Goal: Task Accomplishment & Management: Manage account settings

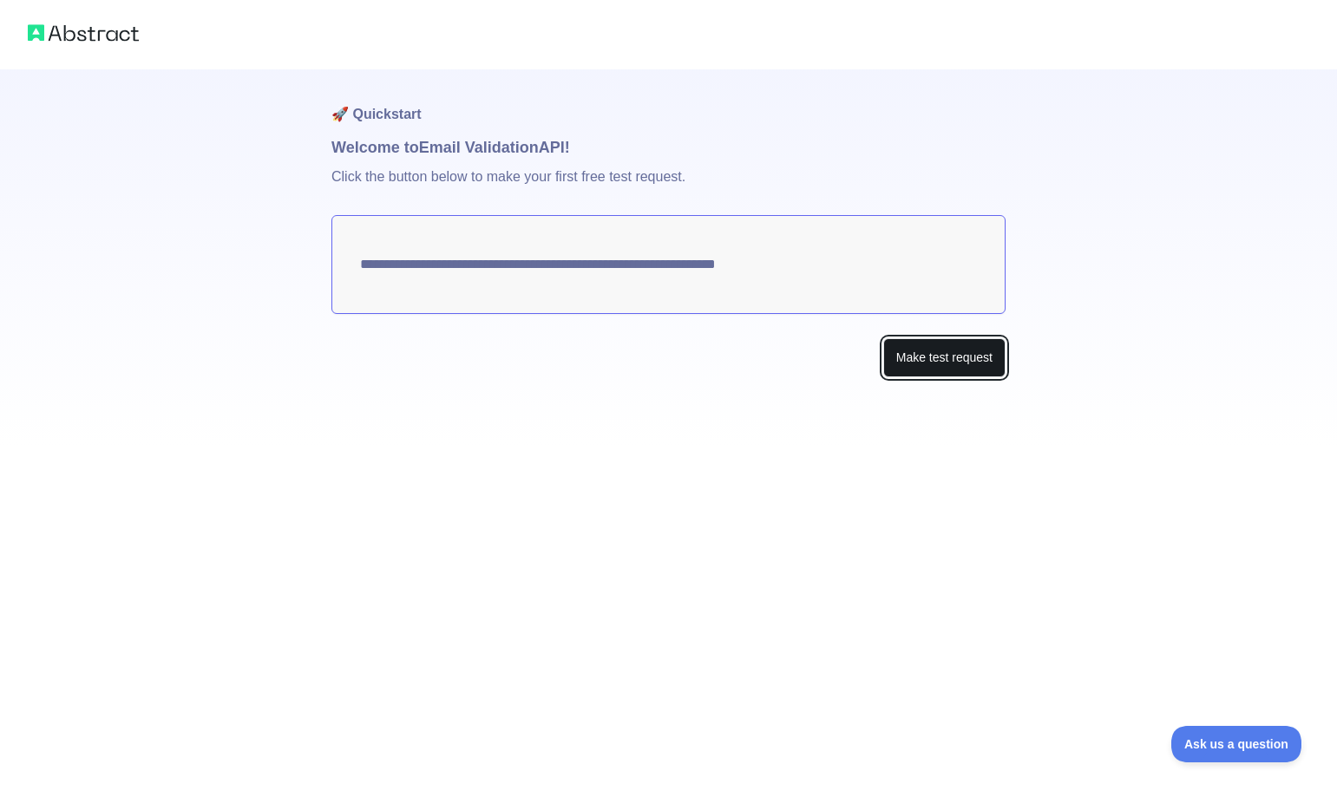
click at [933, 363] on button "Make test request" at bounding box center [944, 357] width 122 height 39
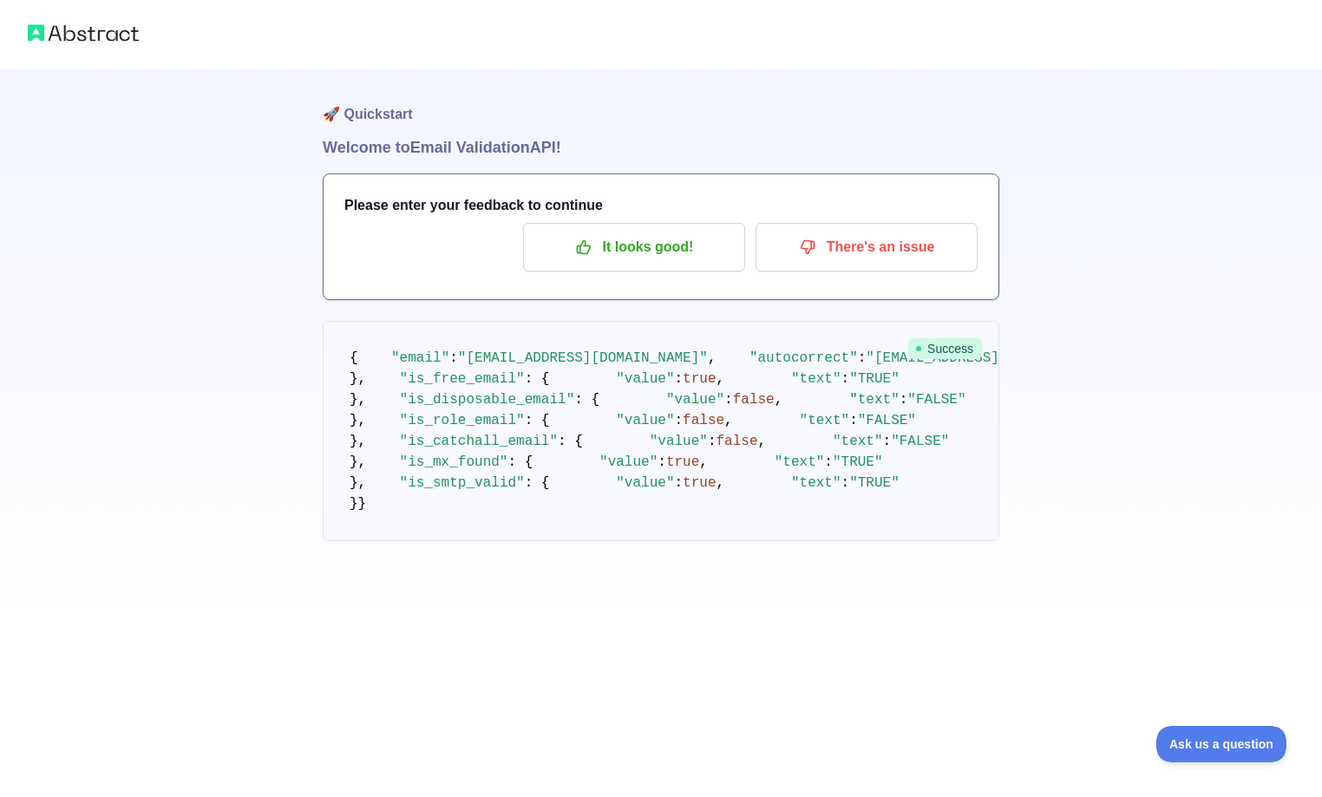
click at [81, 28] on img at bounding box center [83, 33] width 111 height 24
click at [52, 23] on img at bounding box center [83, 33] width 111 height 24
click at [92, 45] on div at bounding box center [661, 34] width 1322 height 69
click at [92, 35] on img at bounding box center [83, 33] width 111 height 24
click at [408, 112] on h1 "🚀 Quickstart" at bounding box center [661, 102] width 677 height 66
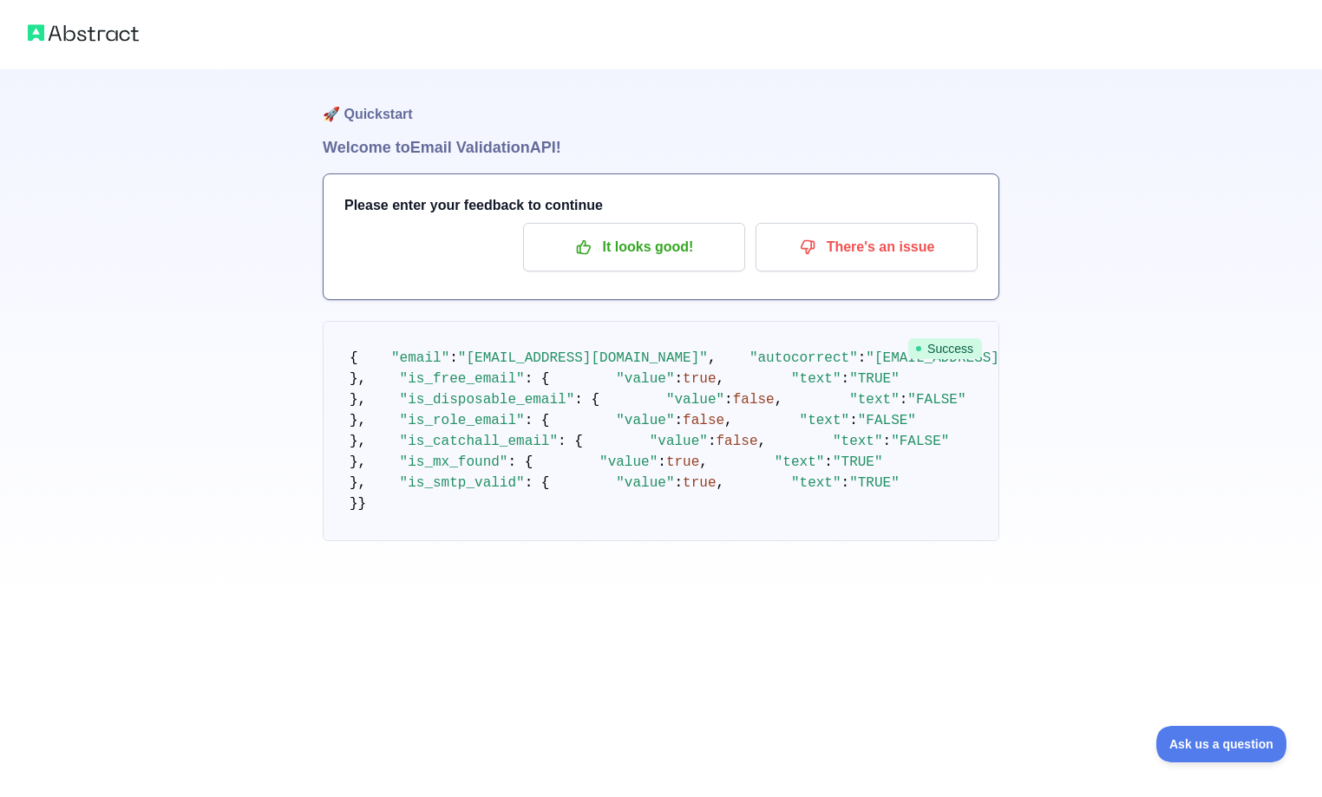
click at [412, 146] on h1 "Welcome to Email Validation API!" at bounding box center [661, 147] width 677 height 24
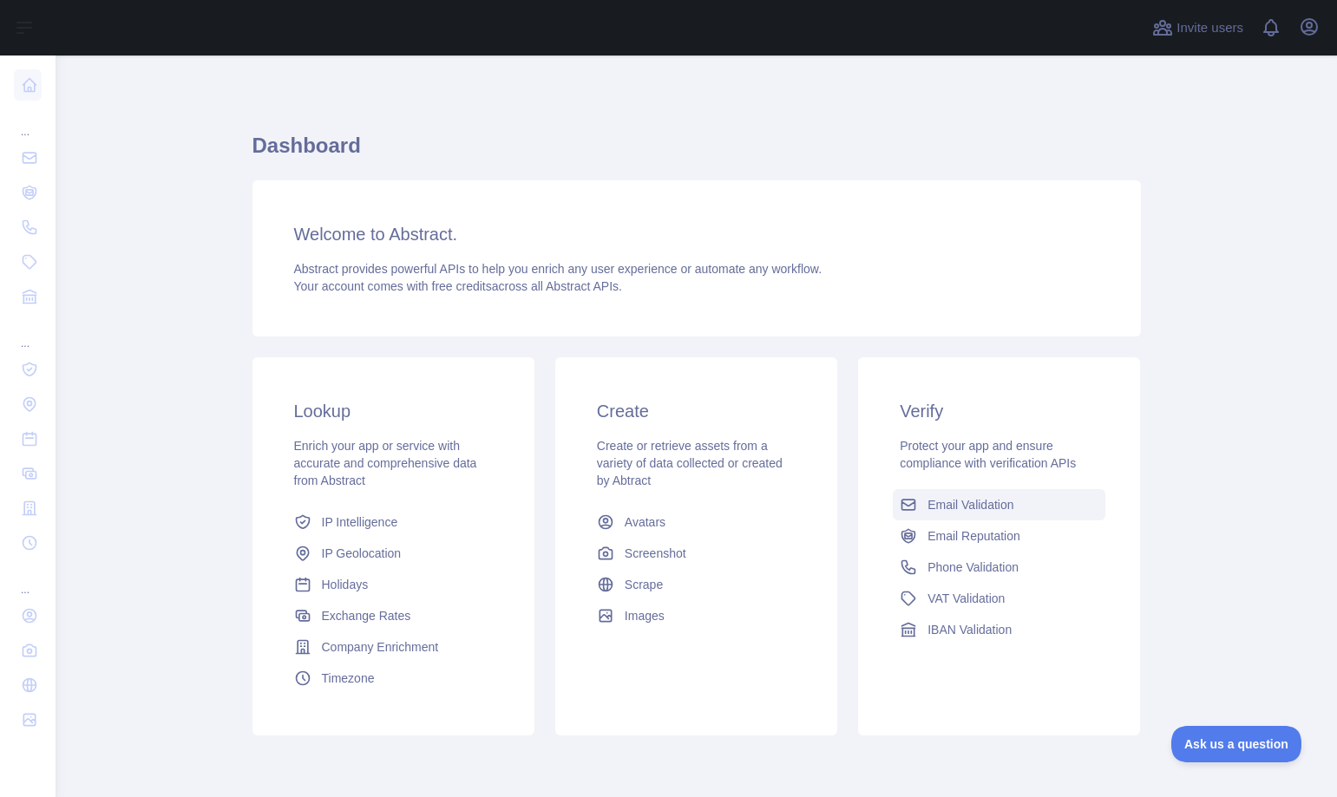
click at [966, 500] on span "Email Validation" at bounding box center [971, 504] width 86 height 17
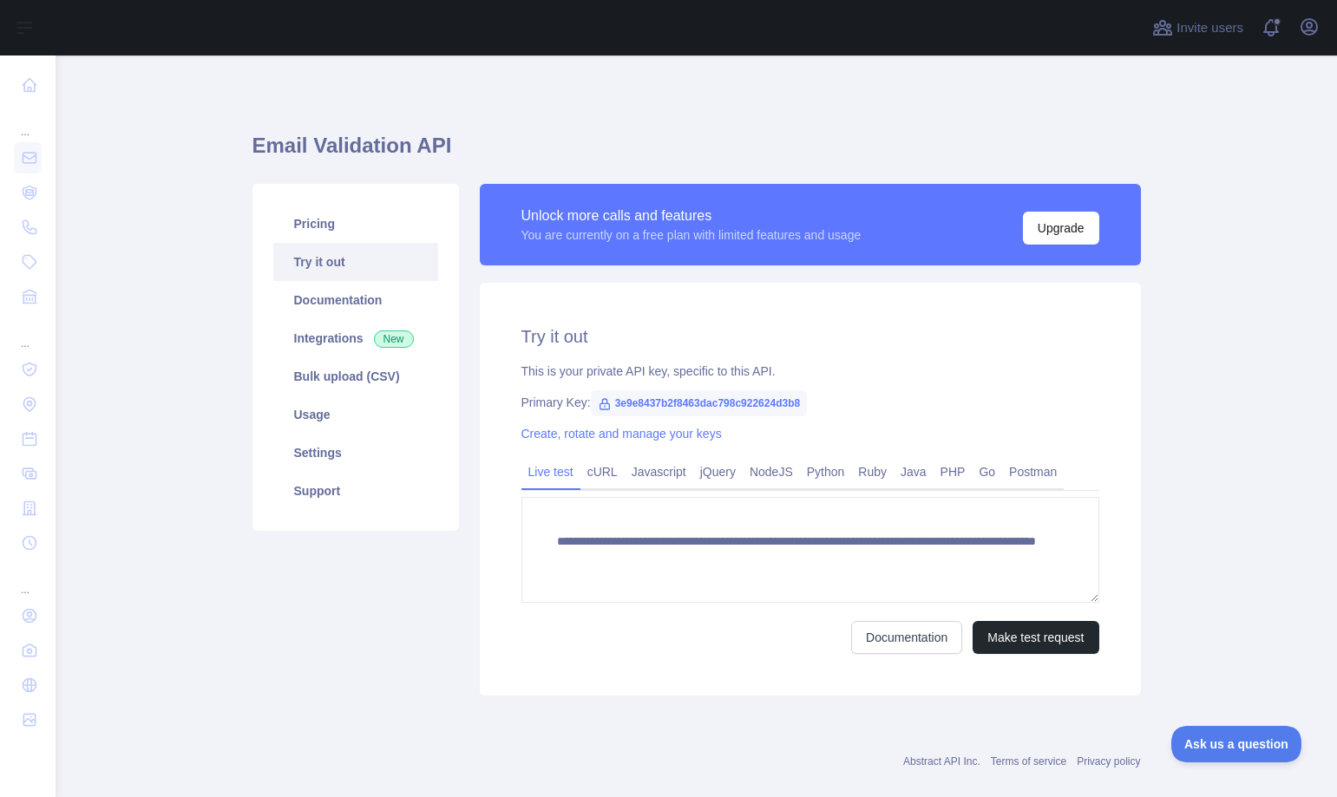
click at [684, 402] on span "3e9e8437b2f8463dac798c922624d3b8" at bounding box center [699, 403] width 217 height 26
copy span "3e9e8437b2f8463dac798c922624d3b8"
click at [329, 259] on link "Try it out" at bounding box center [355, 262] width 165 height 38
click at [331, 298] on link "Documentation" at bounding box center [355, 300] width 165 height 38
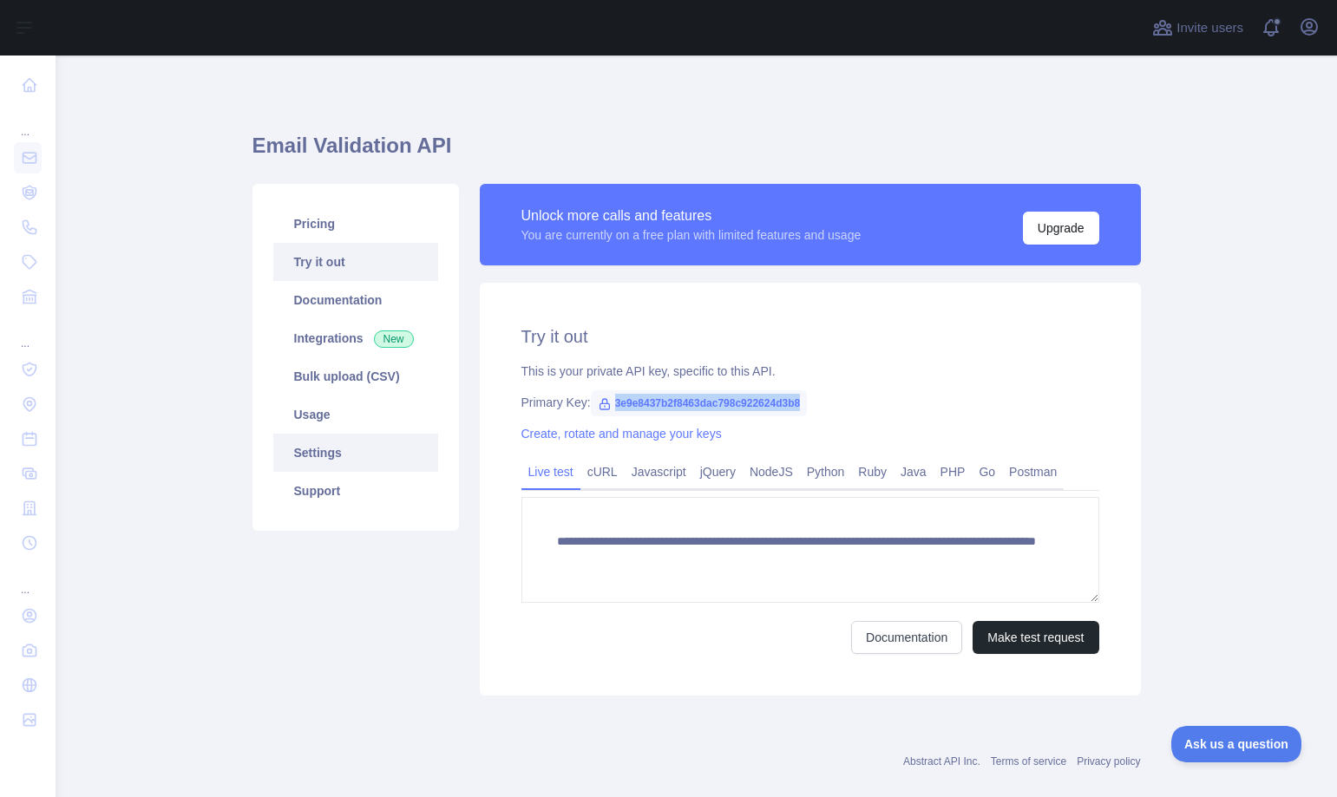
click at [336, 450] on link "Settings" at bounding box center [355, 453] width 165 height 38
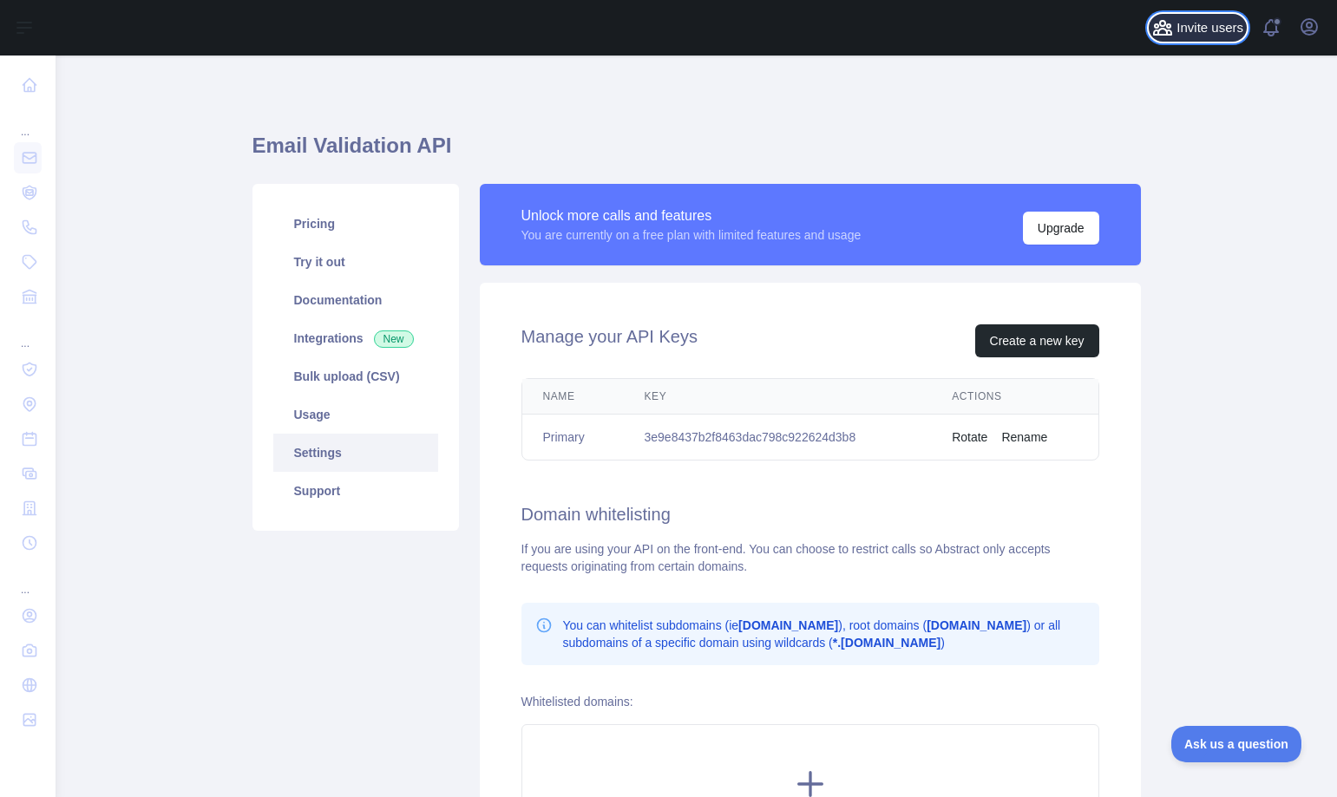
click at [1207, 38] on button "Invite users" at bounding box center [1198, 28] width 98 height 28
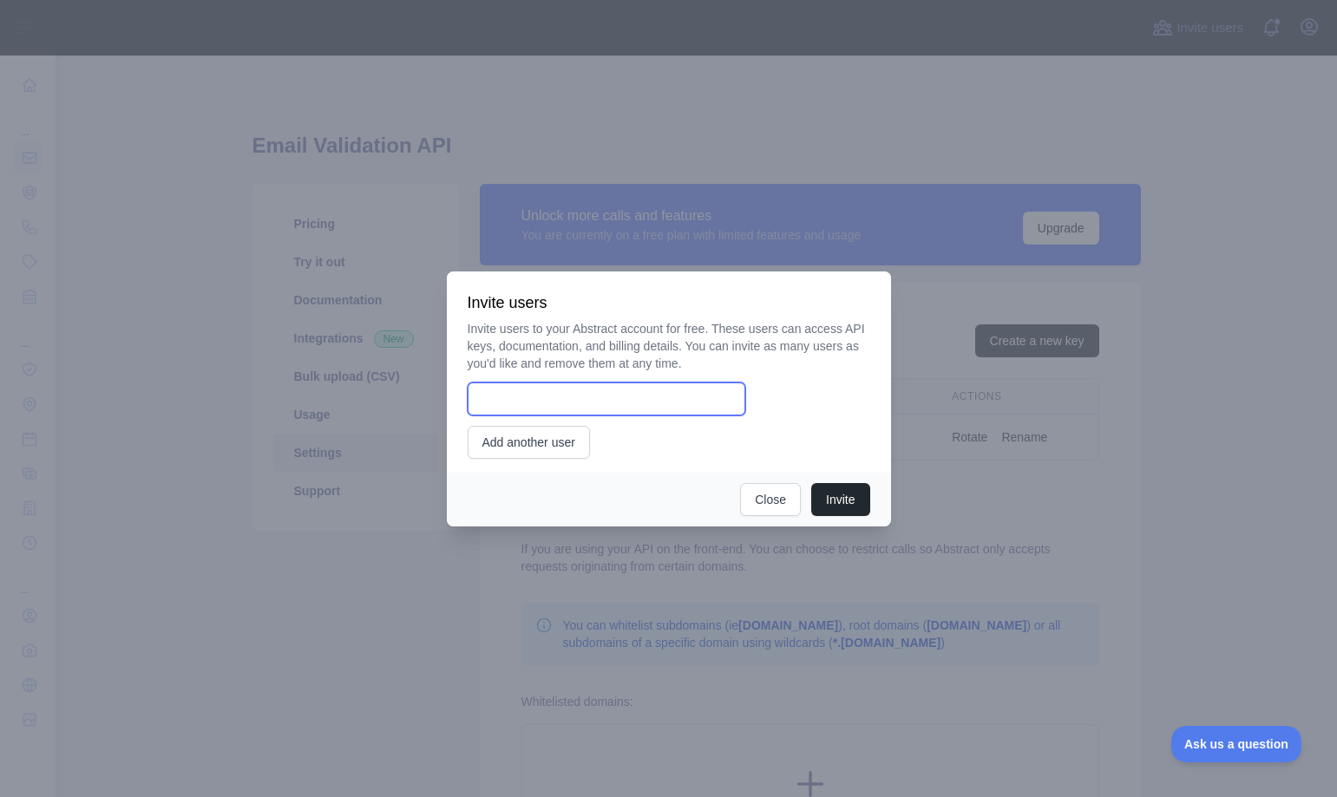
click at [590, 408] on input "email" at bounding box center [607, 399] width 278 height 33
type input "**********"
click at [837, 498] on button "Invite" at bounding box center [840, 499] width 58 height 33
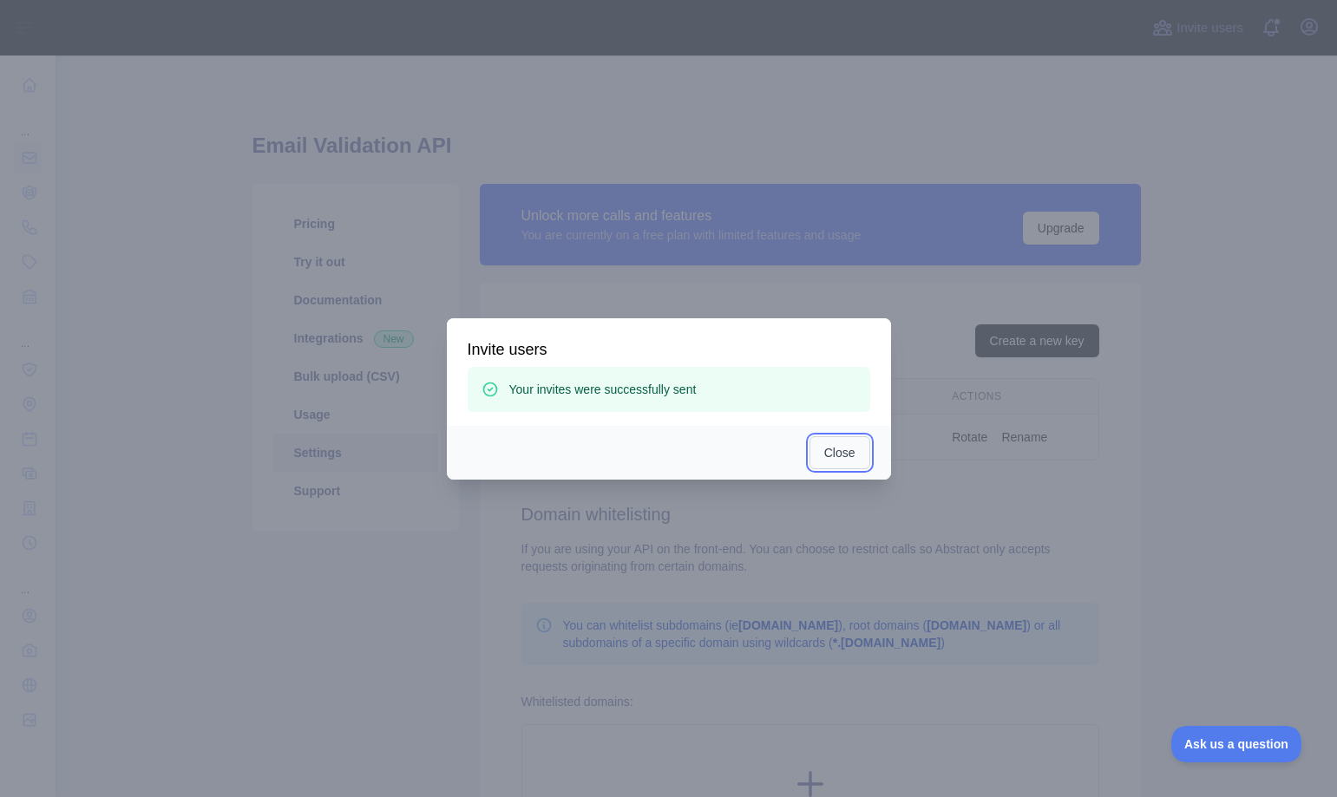
click at [836, 456] on button "Close" at bounding box center [840, 452] width 61 height 33
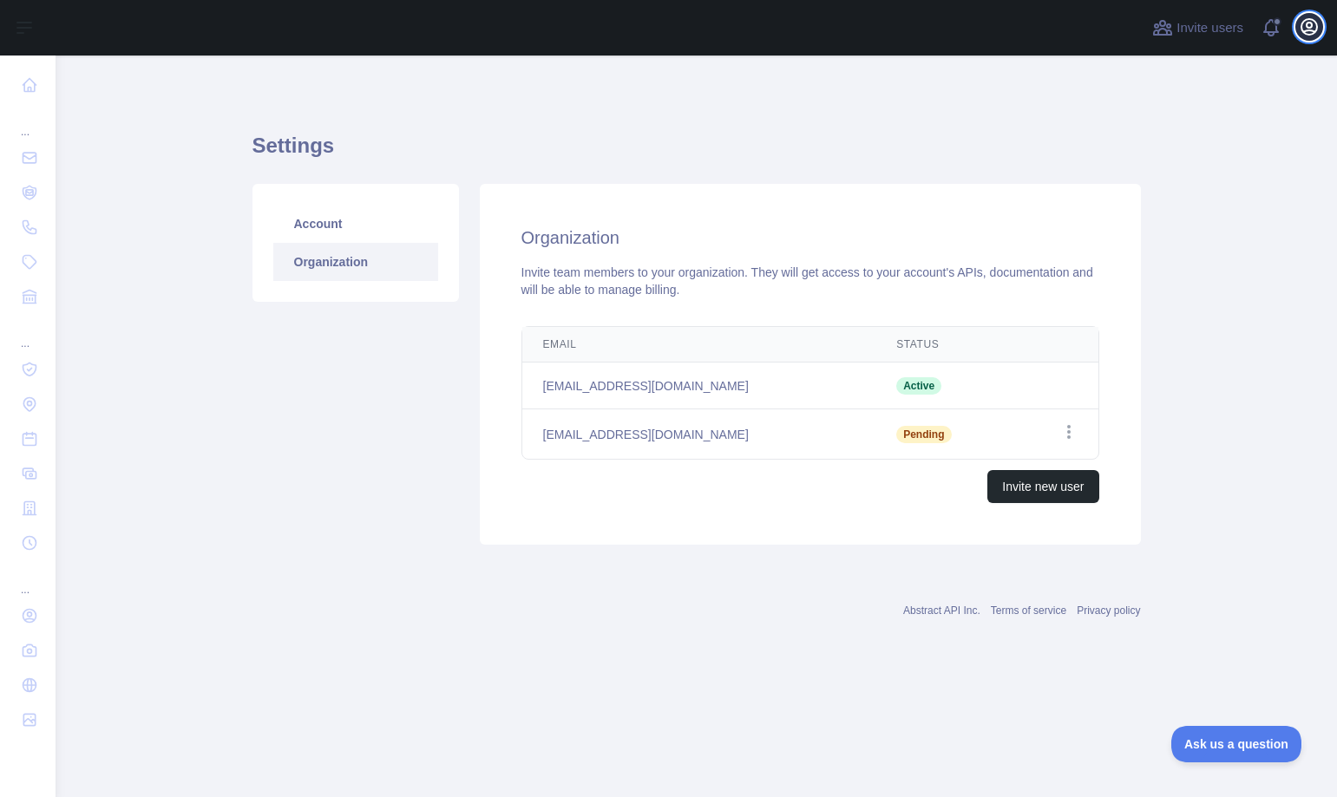
click at [1308, 23] on icon "button" at bounding box center [1310, 27] width 16 height 16
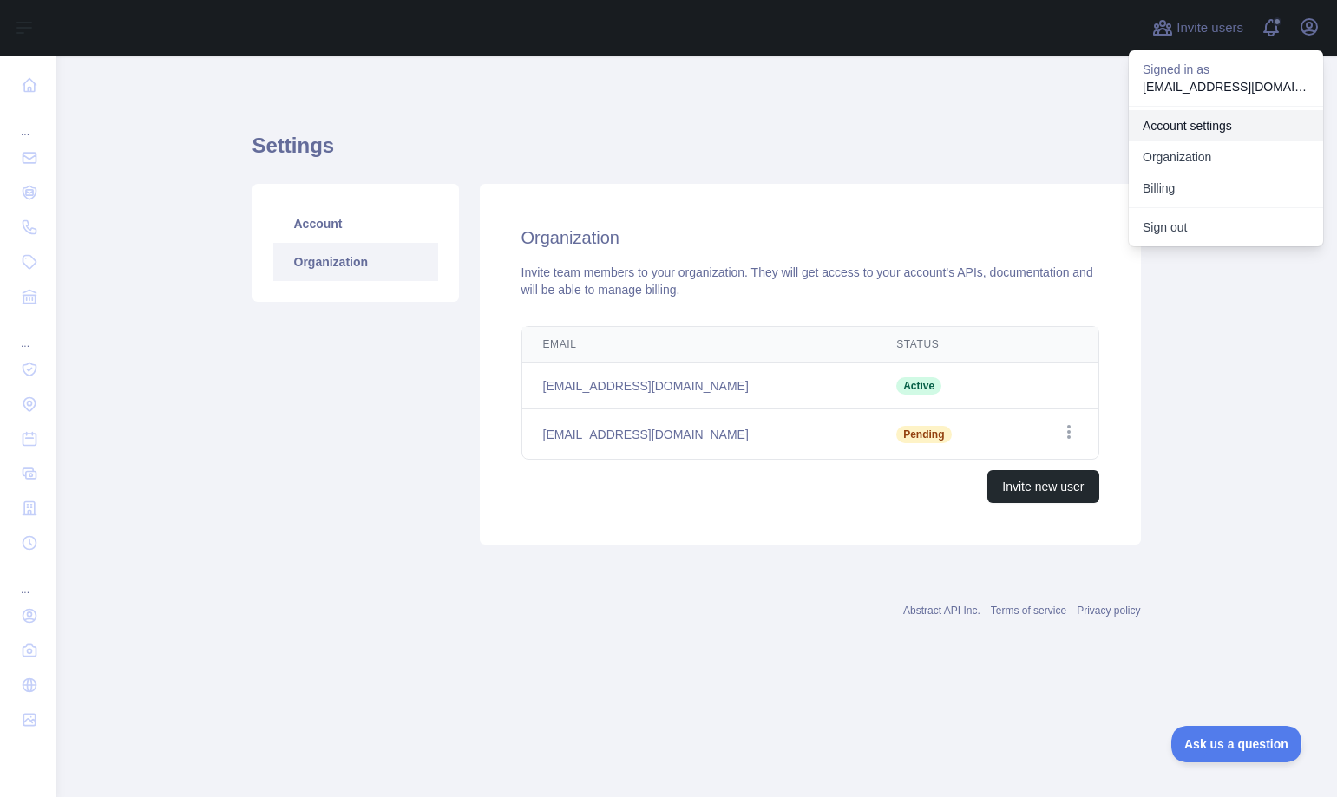
click at [1193, 119] on link "Account settings" at bounding box center [1226, 125] width 194 height 31
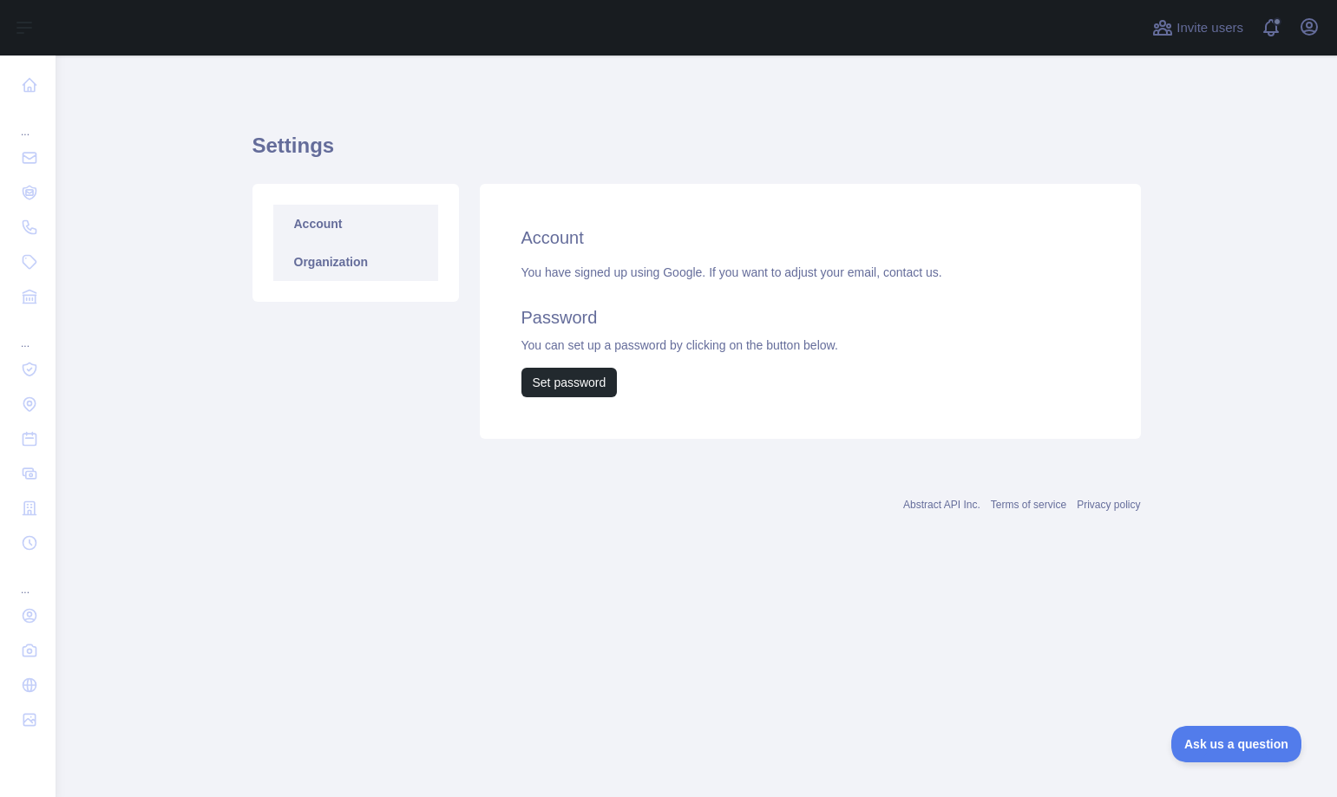
click at [341, 264] on link "Organization" at bounding box center [355, 262] width 165 height 38
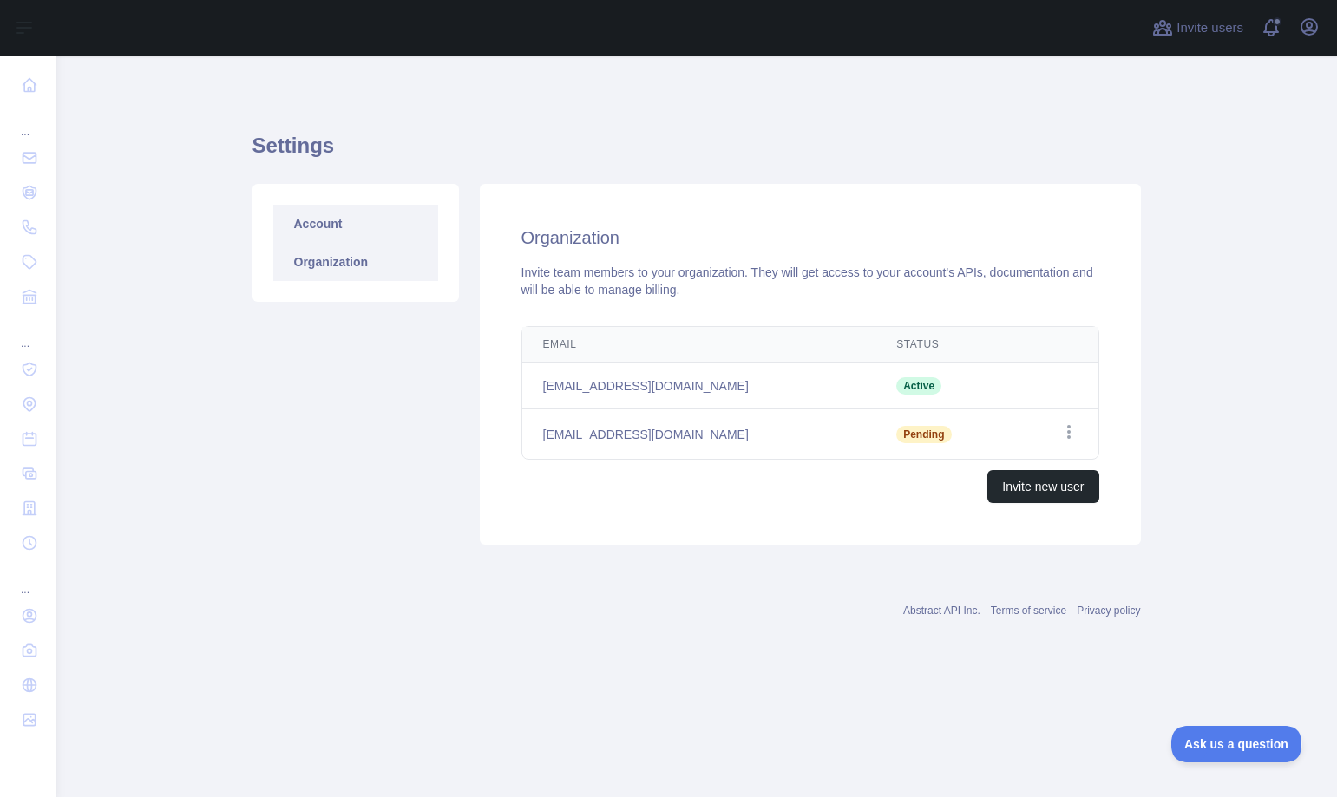
click at [348, 233] on link "Account" at bounding box center [355, 224] width 165 height 38
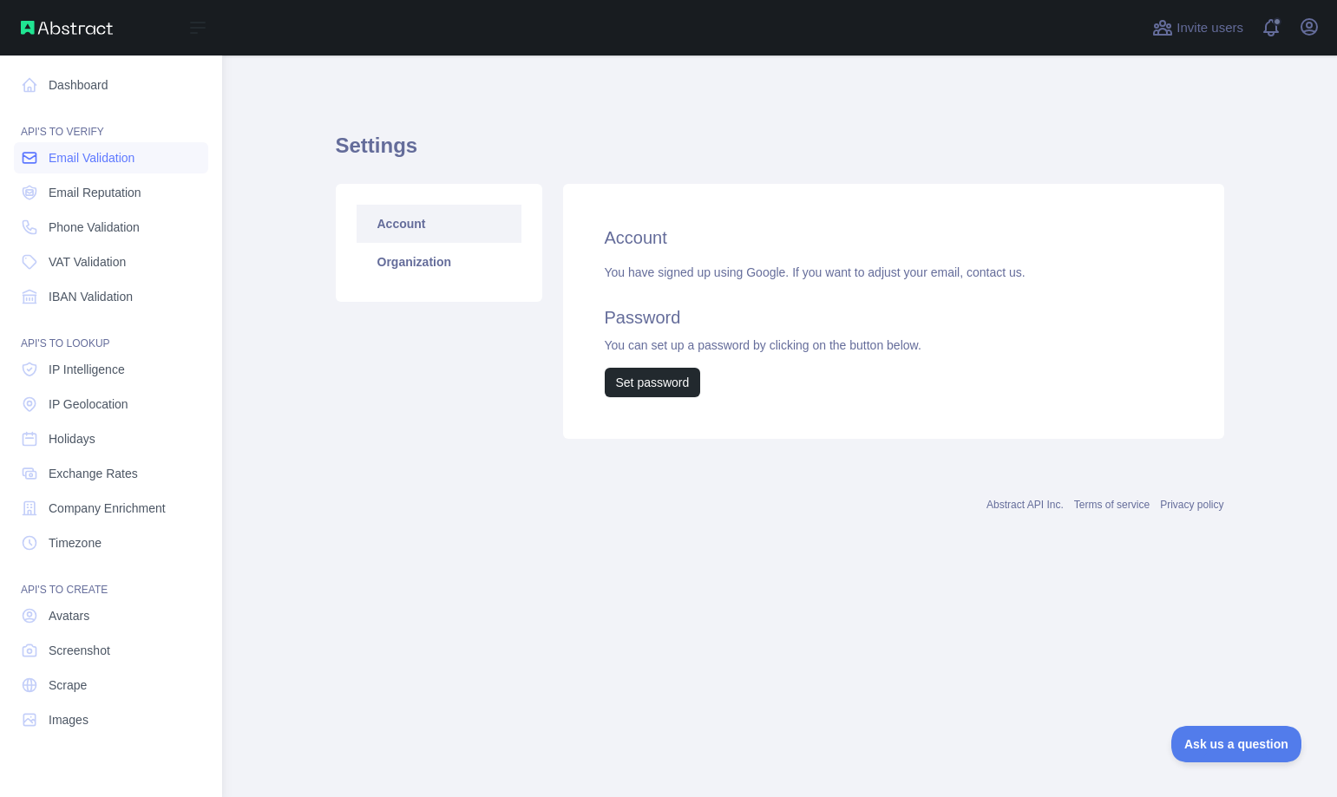
click at [117, 161] on span "Email Validation" at bounding box center [92, 157] width 86 height 17
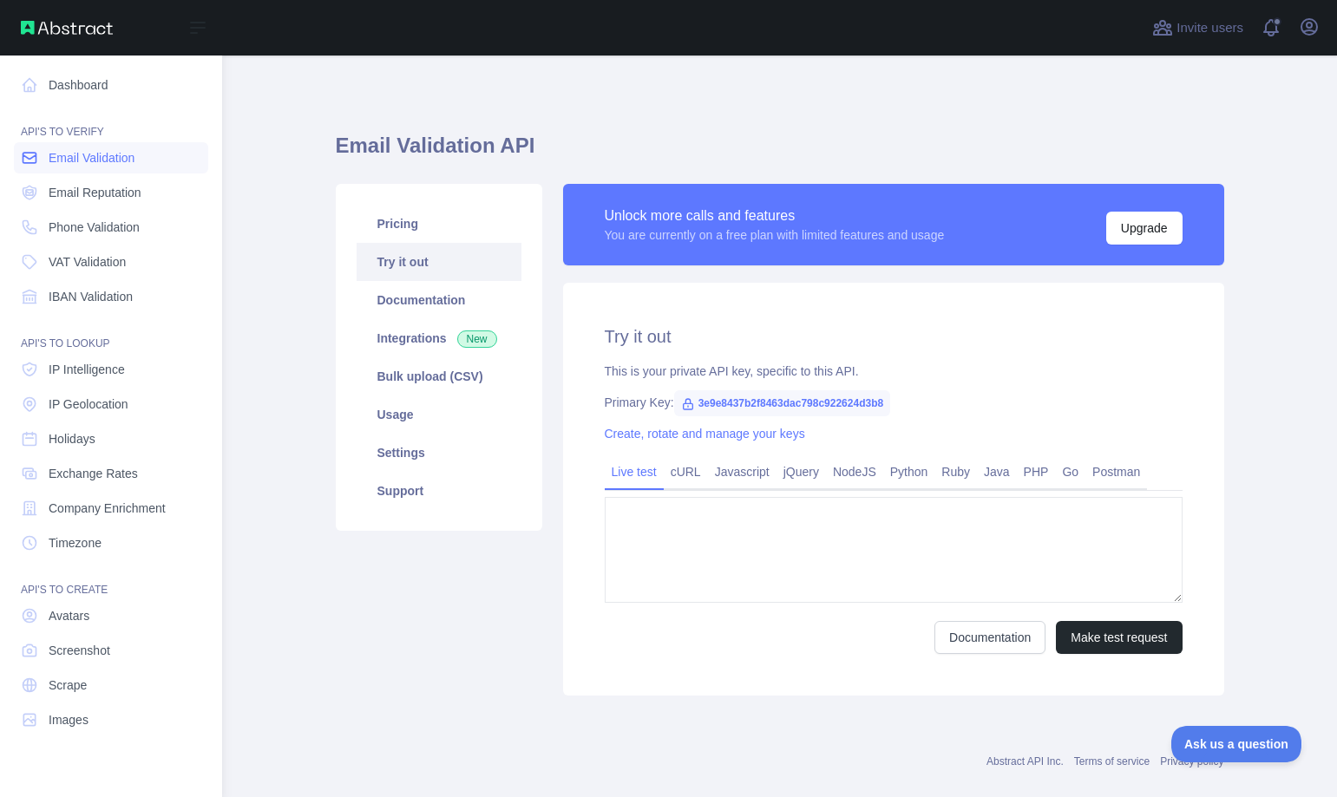
type textarea "**********"
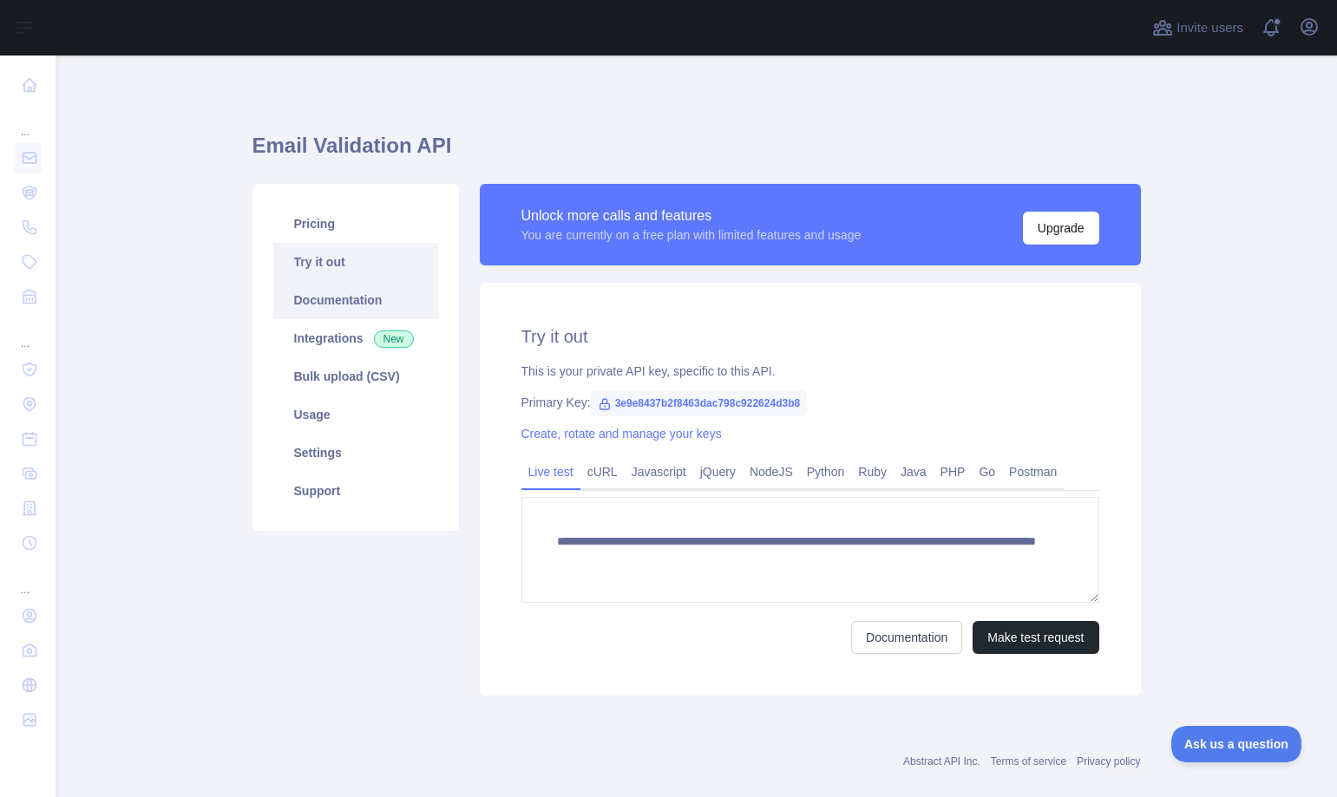
click at [322, 303] on link "Documentation" at bounding box center [355, 300] width 165 height 38
click at [326, 411] on link "Usage" at bounding box center [355, 415] width 165 height 38
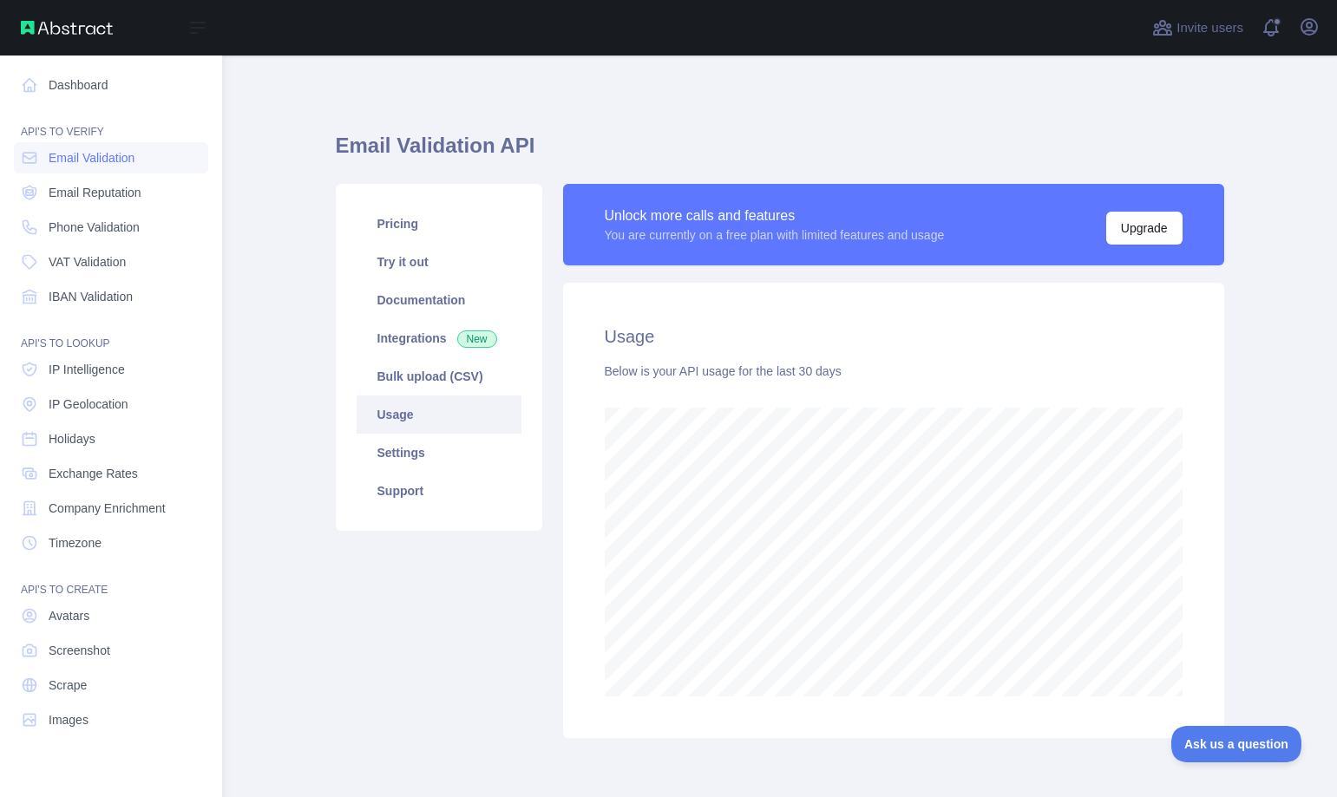
scroll to position [866940, 866581]
click at [87, 83] on link "Dashboard" at bounding box center [111, 84] width 194 height 31
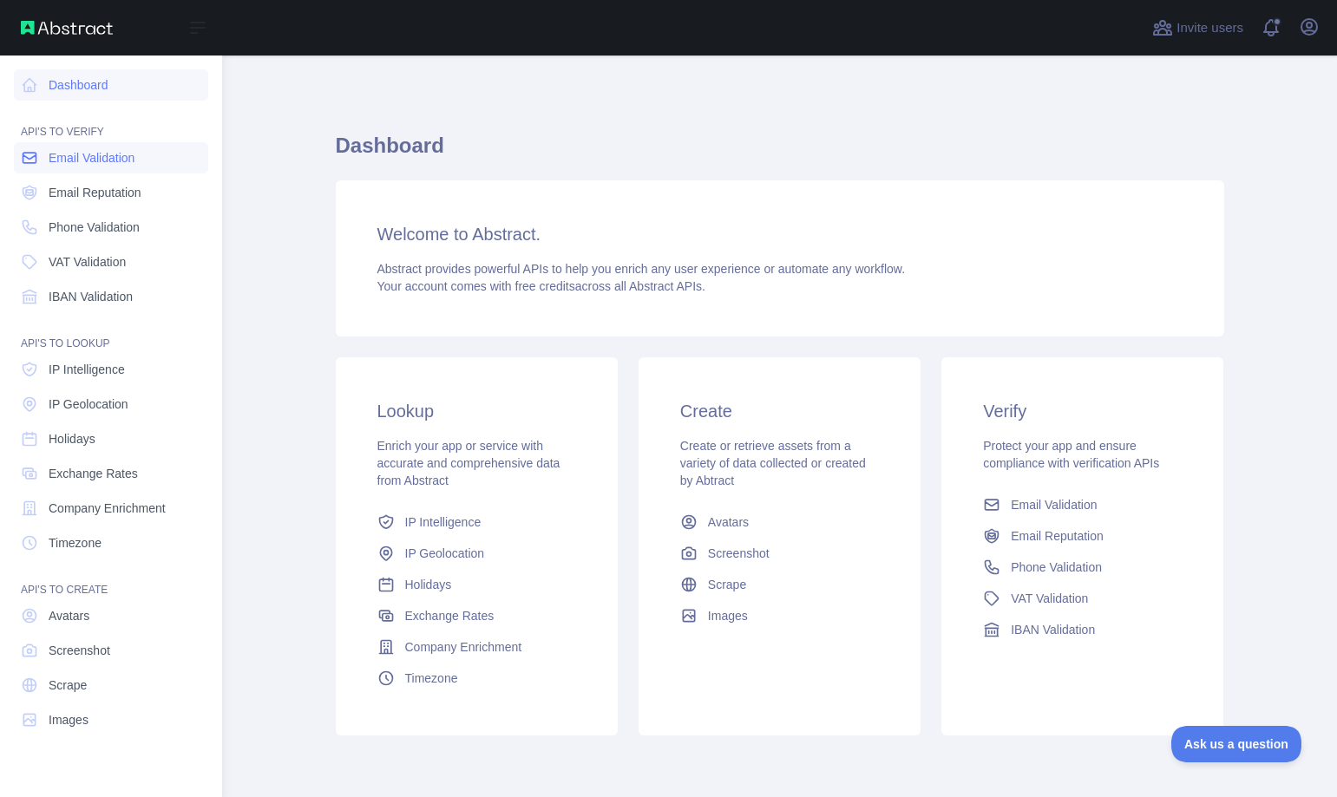
click at [113, 163] on span "Email Validation" at bounding box center [92, 157] width 86 height 17
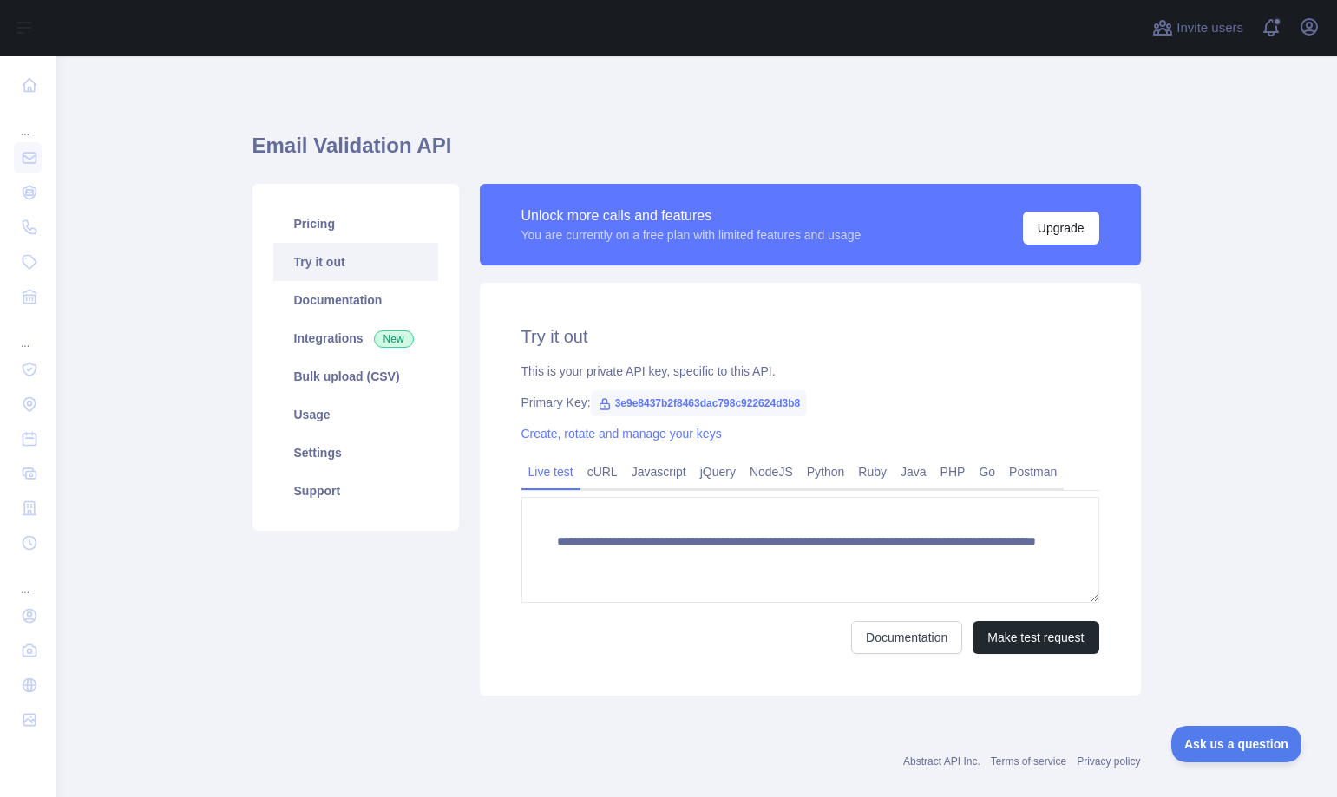
click at [711, 407] on span "3e9e8437b2f8463dac798c922624d3b8" at bounding box center [699, 403] width 217 height 26
copy span "3e9e8437b2f8463dac798c922624d3b8"
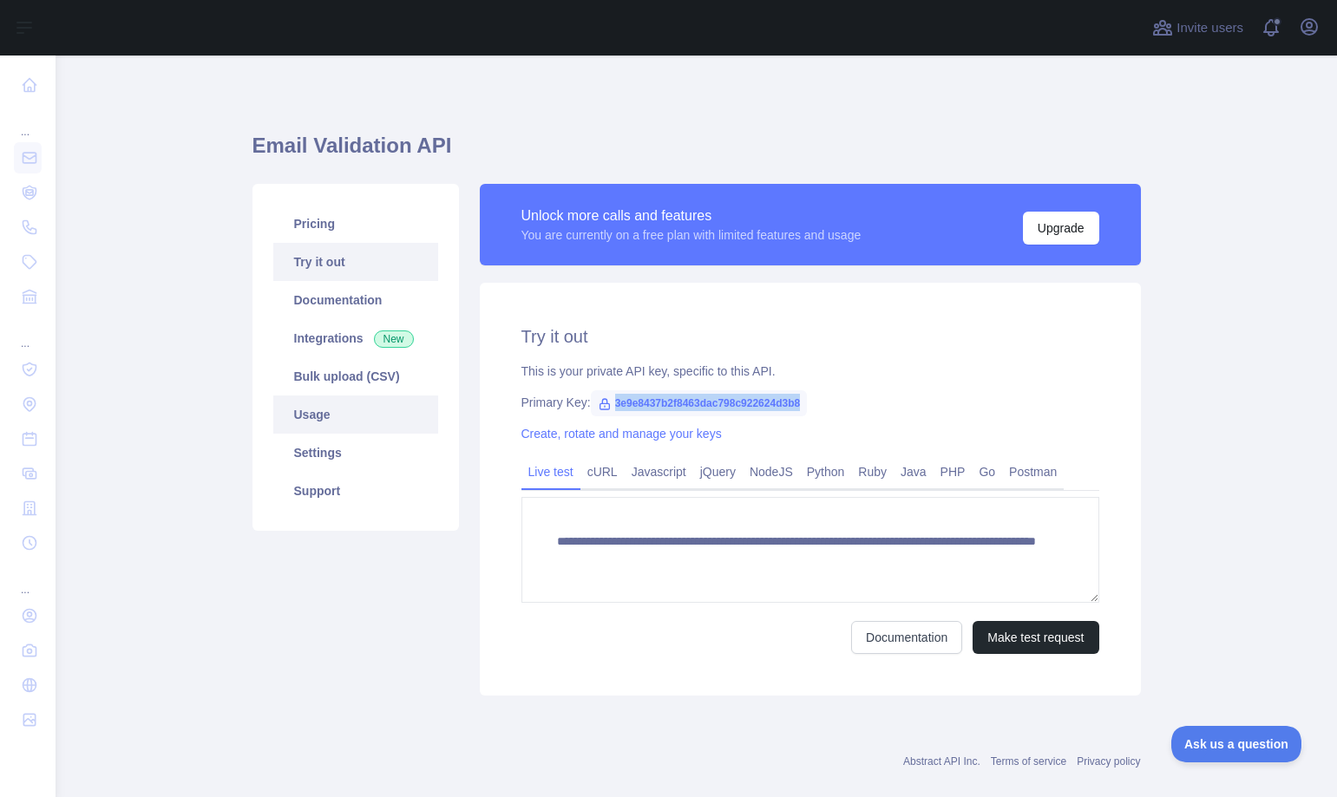
click at [338, 411] on link "Usage" at bounding box center [355, 415] width 165 height 38
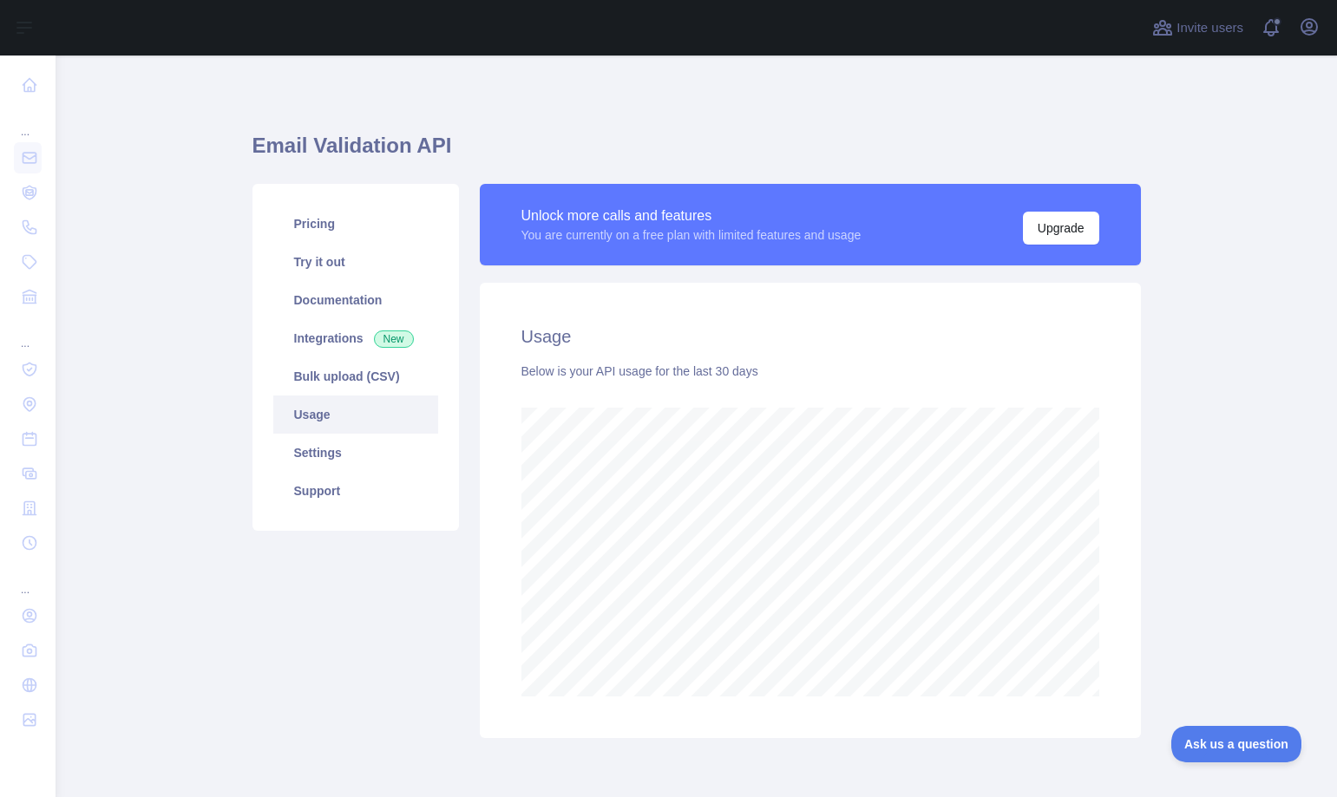
scroll to position [742, 1267]
click at [1315, 26] on icon "button" at bounding box center [1309, 26] width 21 height 21
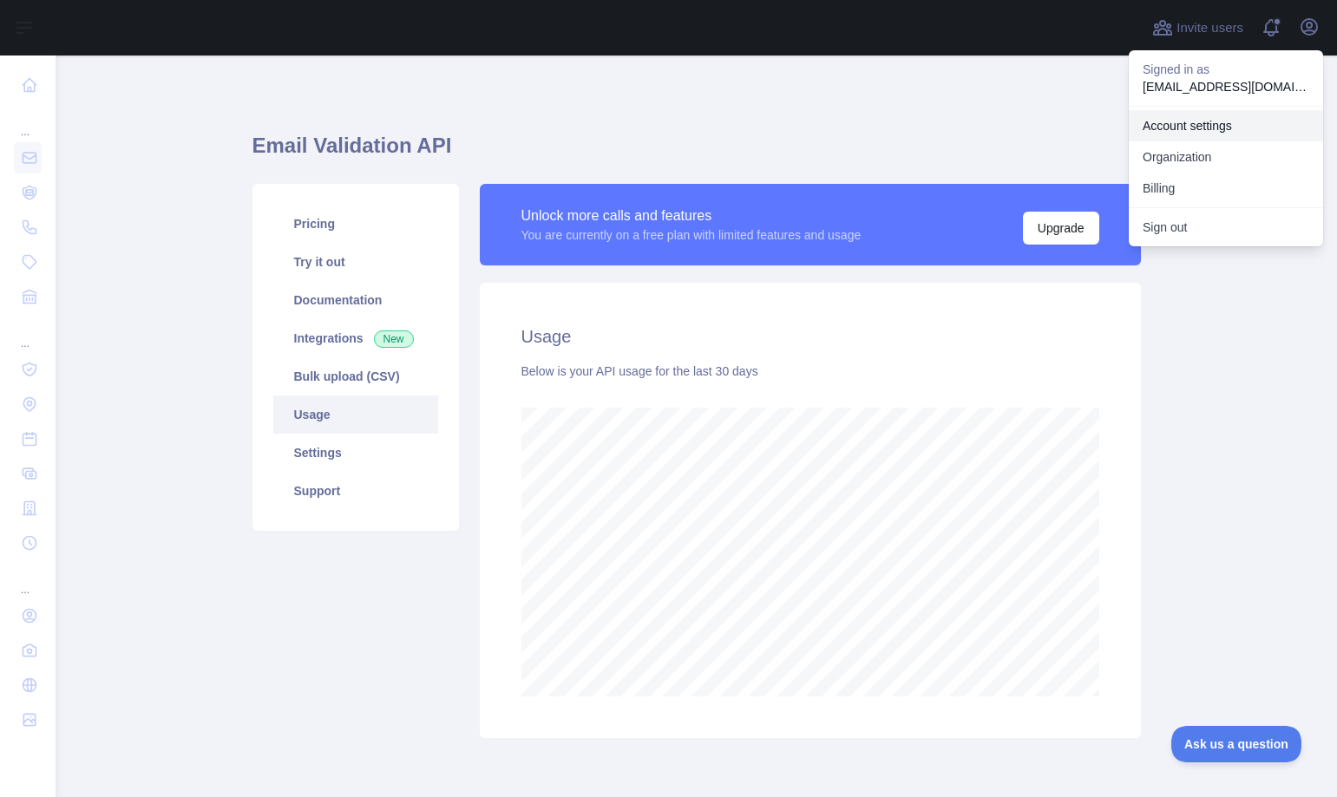
click at [1190, 121] on link "Account settings" at bounding box center [1226, 125] width 194 height 31
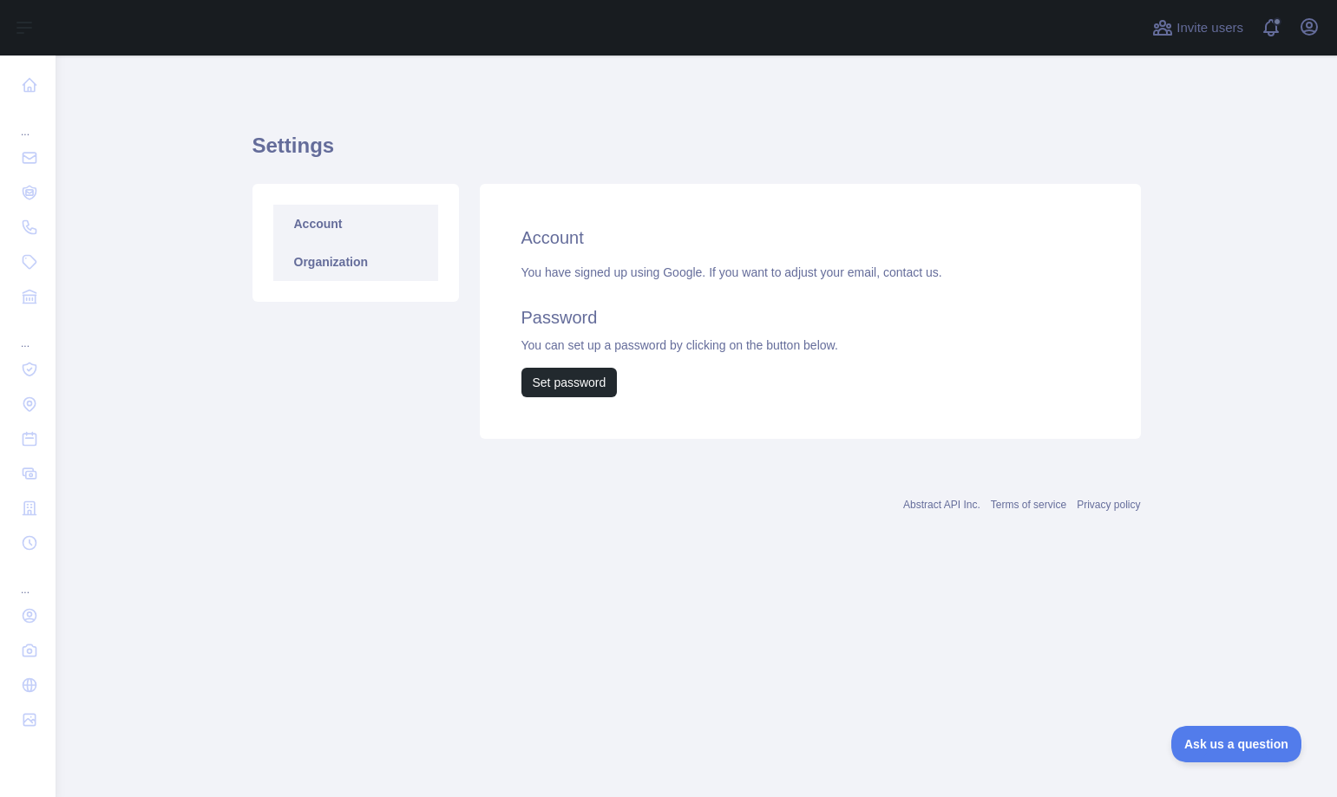
click at [338, 272] on link "Organization" at bounding box center [355, 262] width 165 height 38
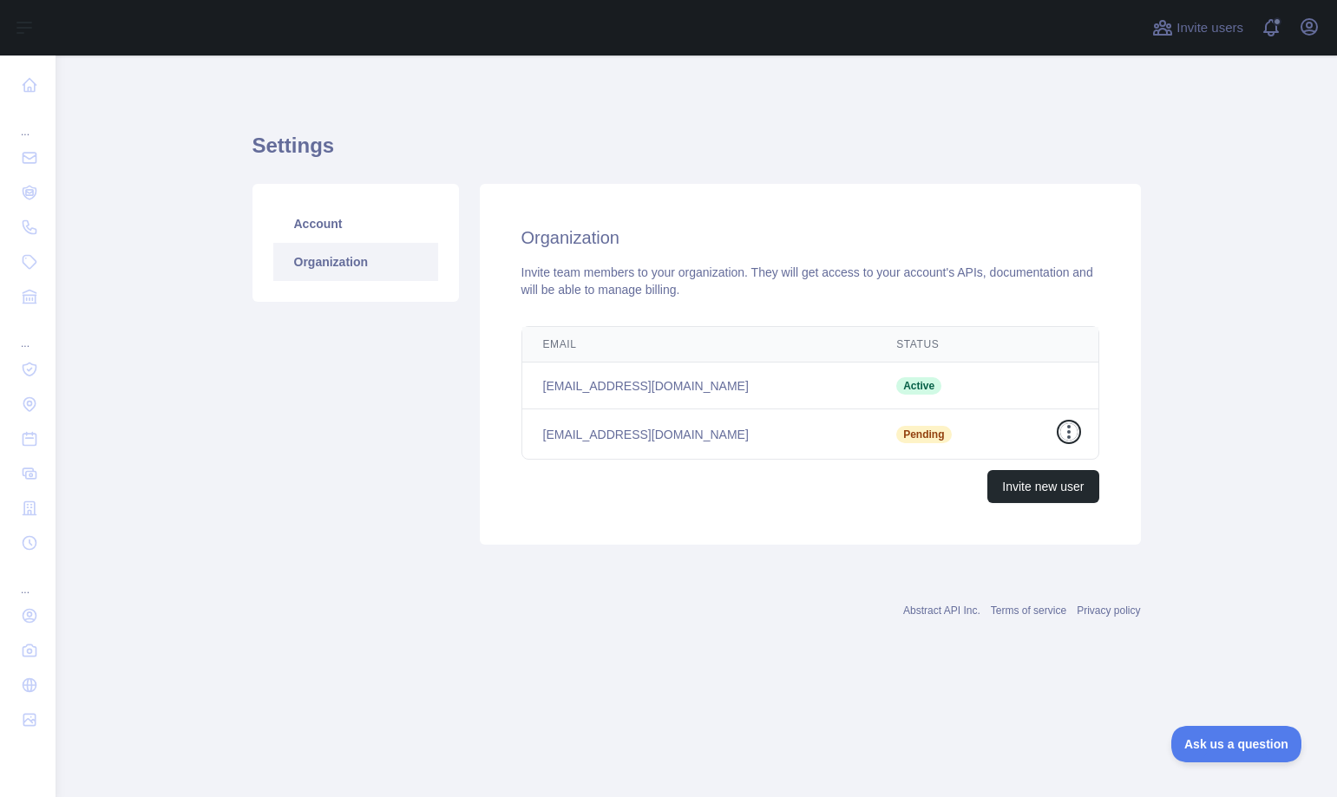
click at [1072, 434] on icon "button" at bounding box center [1068, 431] width 17 height 17
click at [875, 397] on td "Active" at bounding box center [944, 386] width 138 height 47
click at [896, 389] on span "Active" at bounding box center [918, 385] width 45 height 17
click at [1058, 488] on button "Invite new user" at bounding box center [1042, 486] width 111 height 33
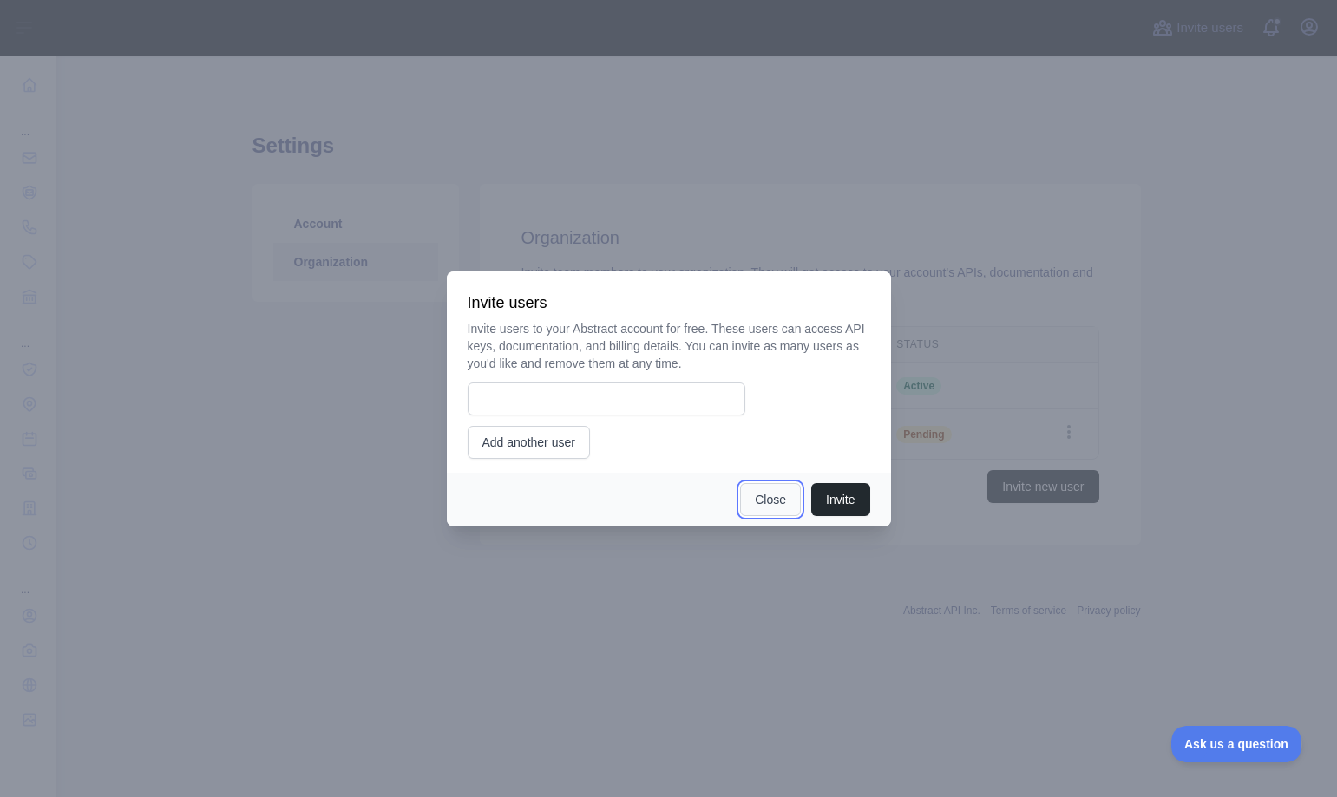
click at [765, 497] on button "Close" at bounding box center [770, 499] width 61 height 33
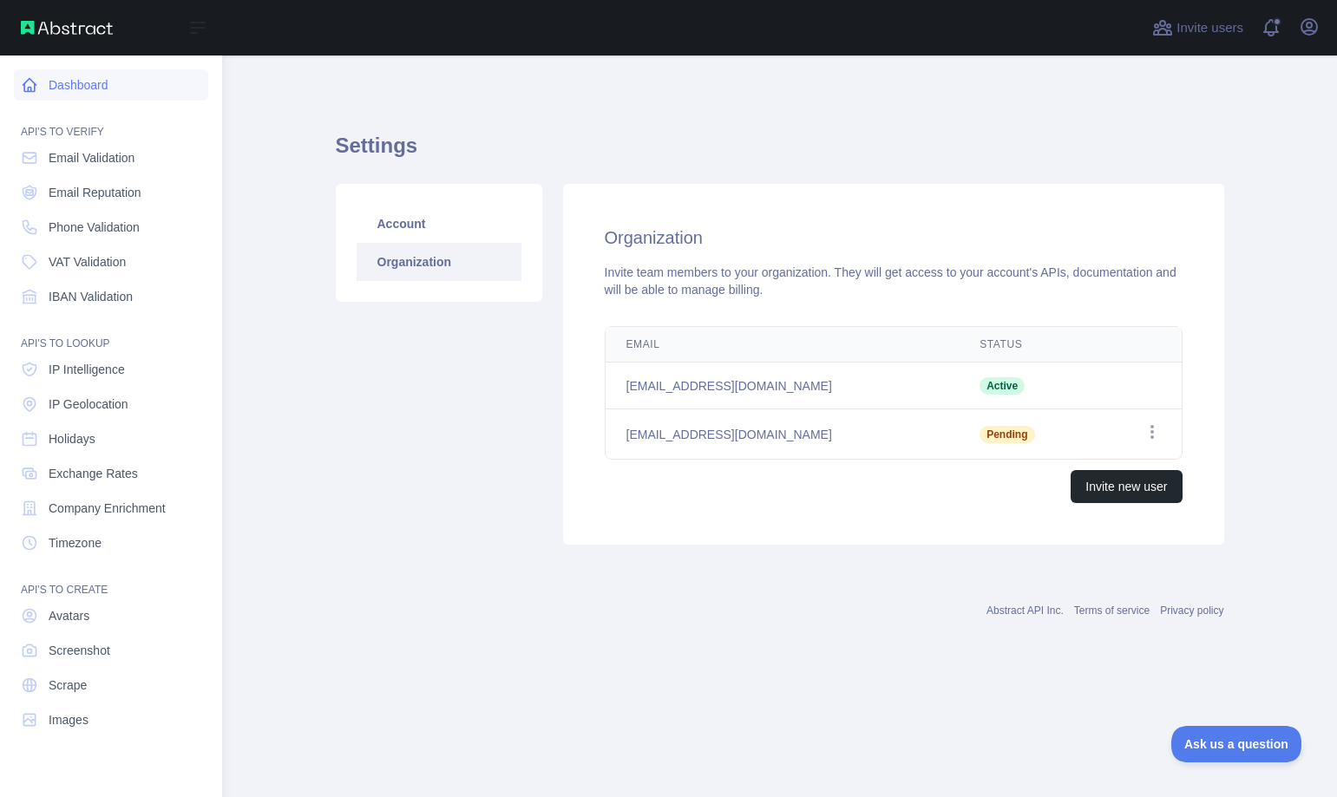
click at [92, 93] on link "Dashboard" at bounding box center [111, 84] width 194 height 31
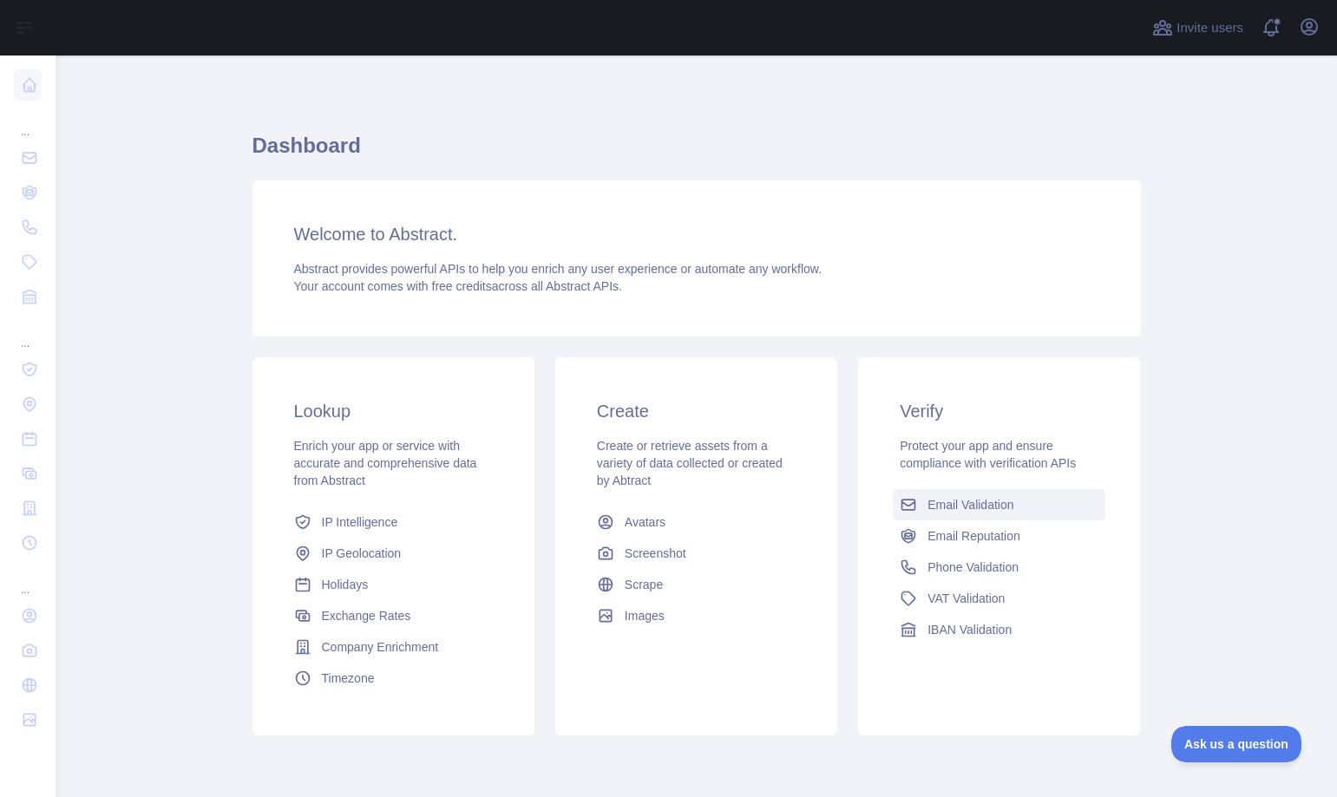
click at [995, 503] on span "Email Validation" at bounding box center [971, 504] width 86 height 17
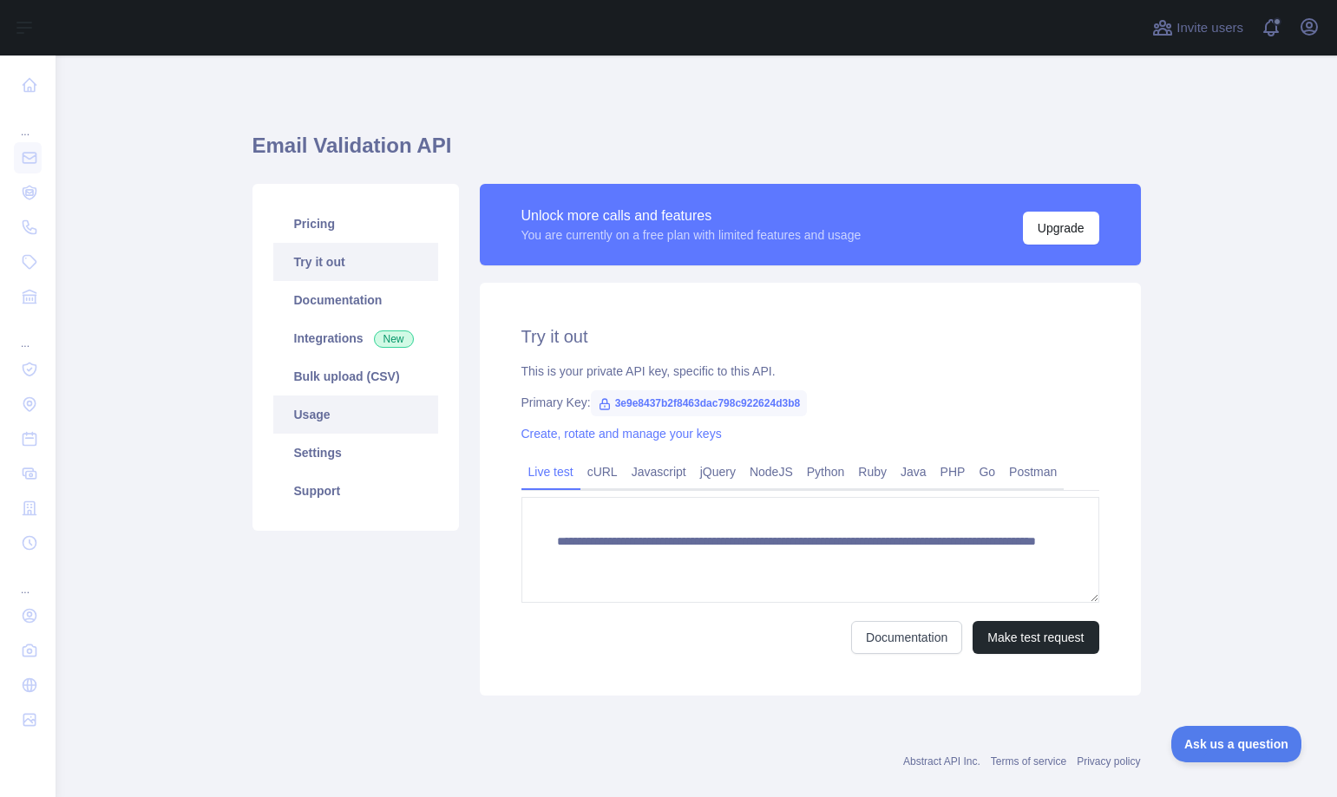
click at [338, 423] on link "Usage" at bounding box center [355, 415] width 165 height 38
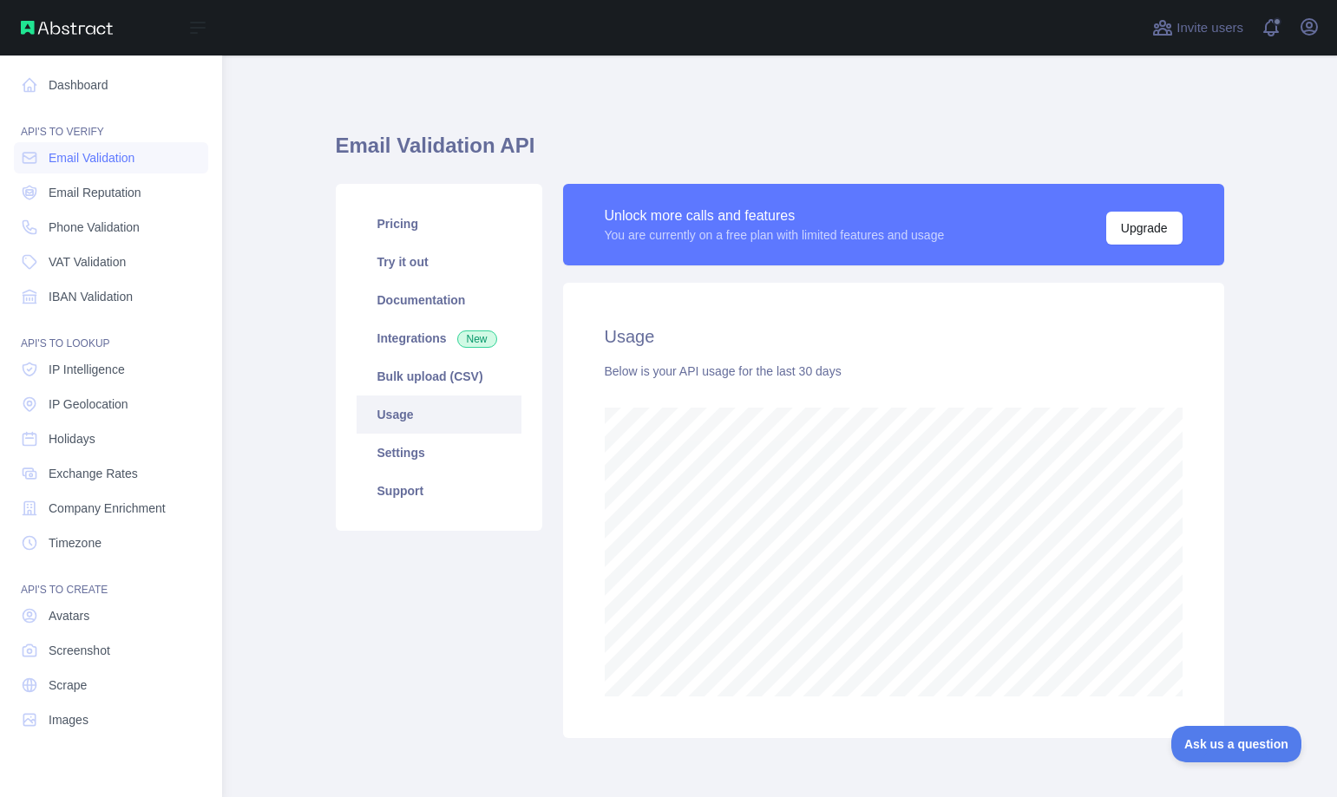
scroll to position [866940, 866581]
click at [62, 81] on link "Dashboard" at bounding box center [111, 84] width 194 height 31
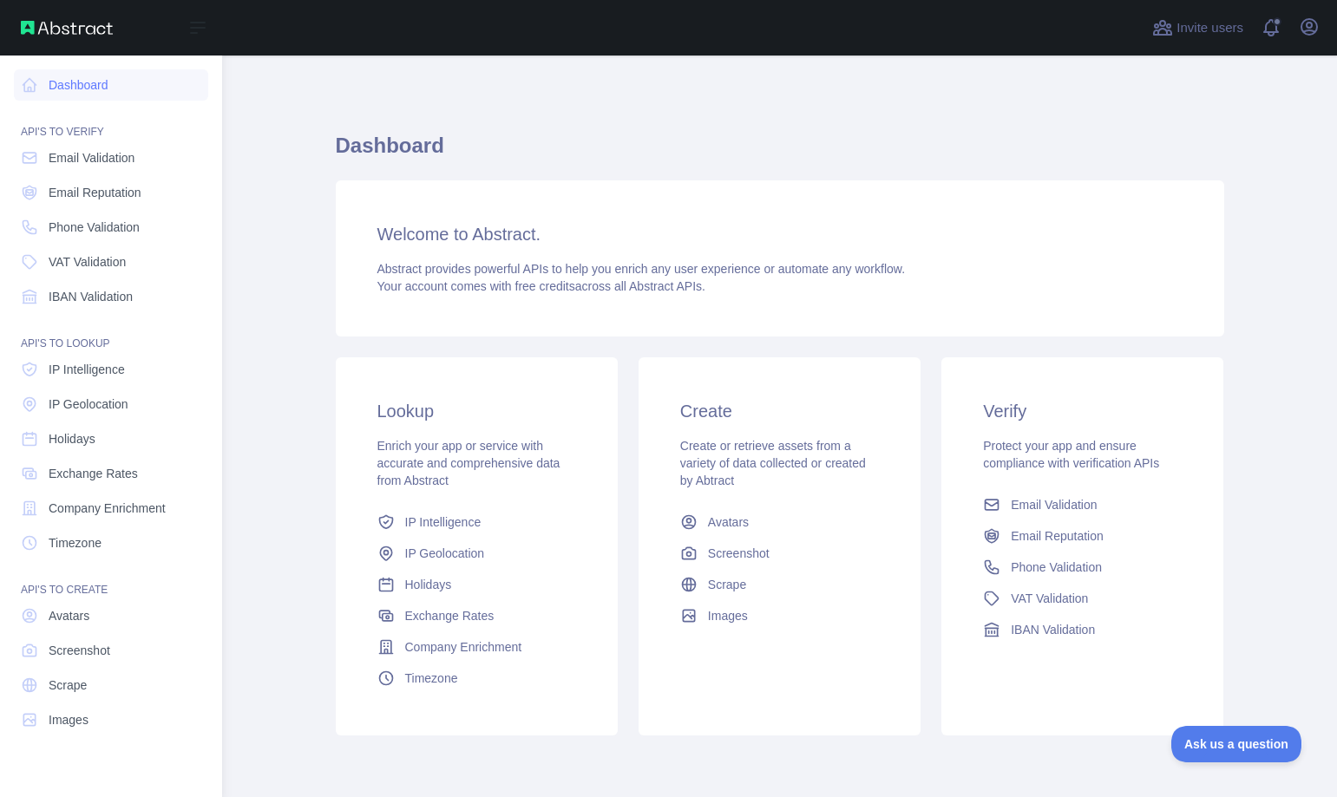
click at [70, 30] on img at bounding box center [67, 28] width 92 height 14
click at [185, 30] on button "Open sidebar" at bounding box center [198, 27] width 49 height 21
click at [115, 151] on span "Email Validation" at bounding box center [92, 157] width 86 height 17
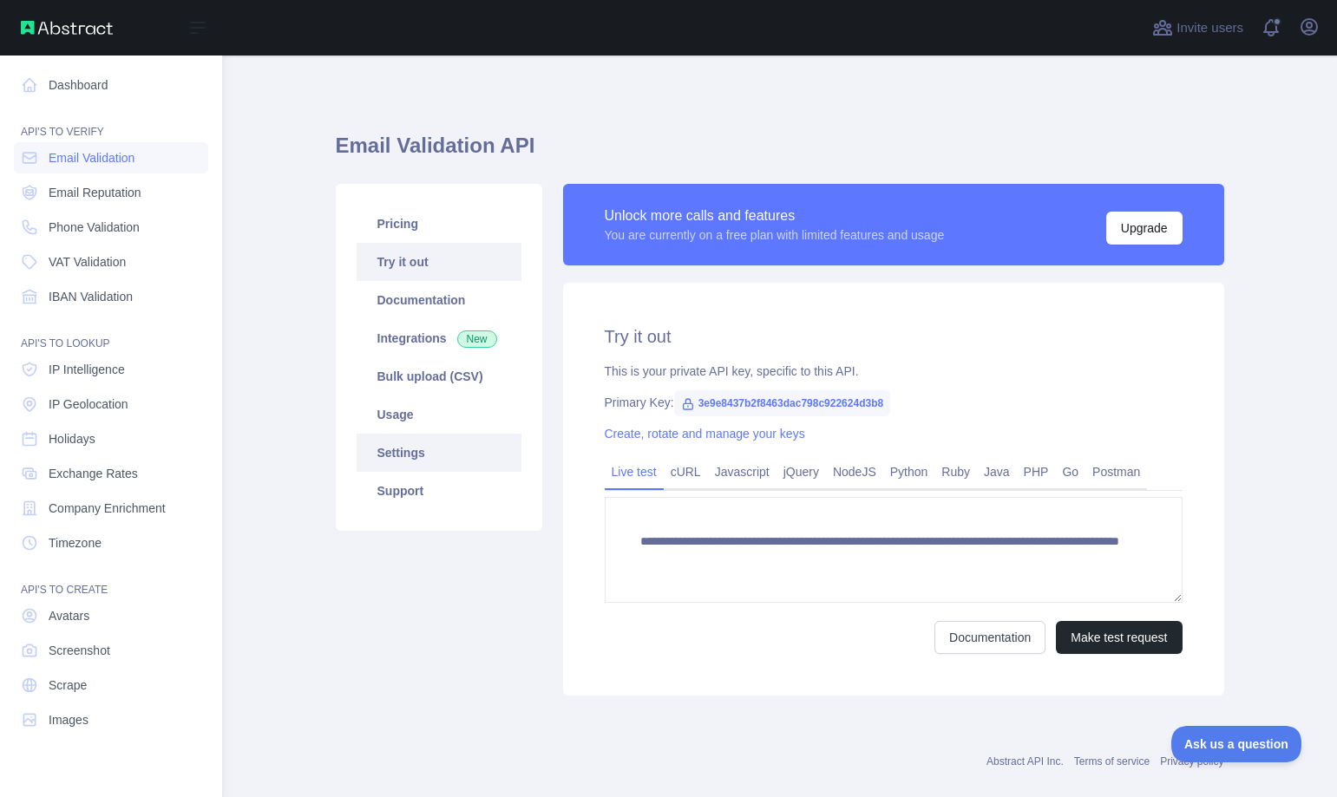
click at [415, 453] on link "Settings" at bounding box center [439, 453] width 165 height 38
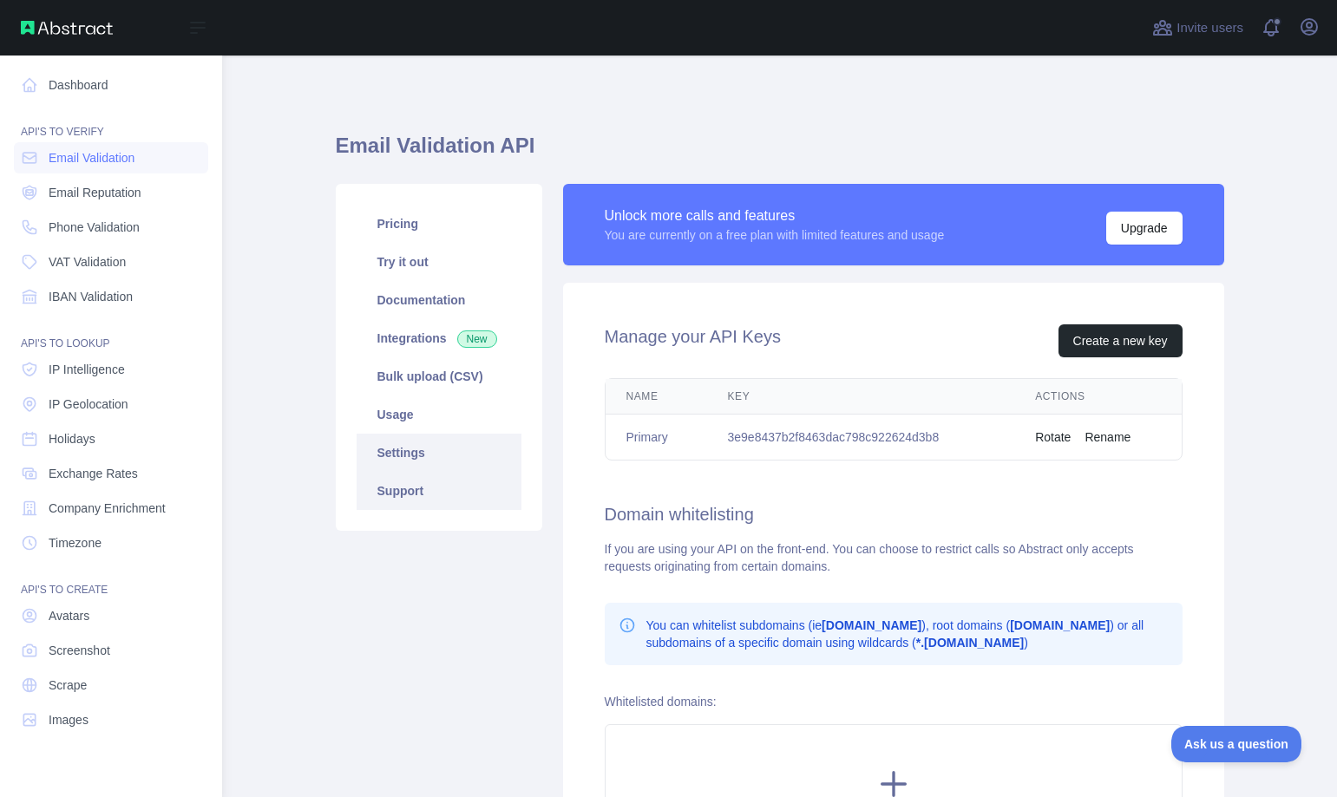
click at [410, 490] on link "Support" at bounding box center [439, 491] width 165 height 38
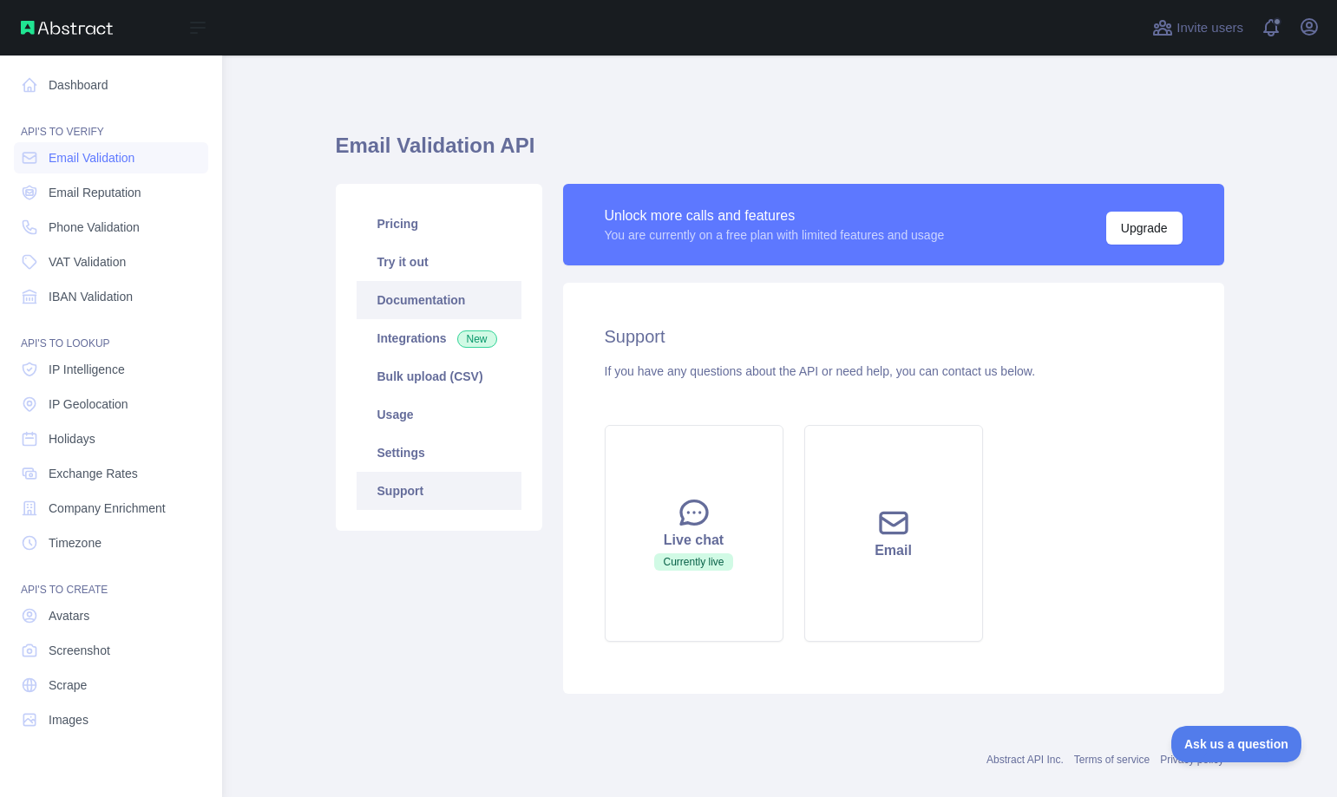
click at [408, 295] on link "Documentation" at bounding box center [439, 300] width 165 height 38
click at [385, 226] on link "Pricing" at bounding box center [439, 224] width 165 height 38
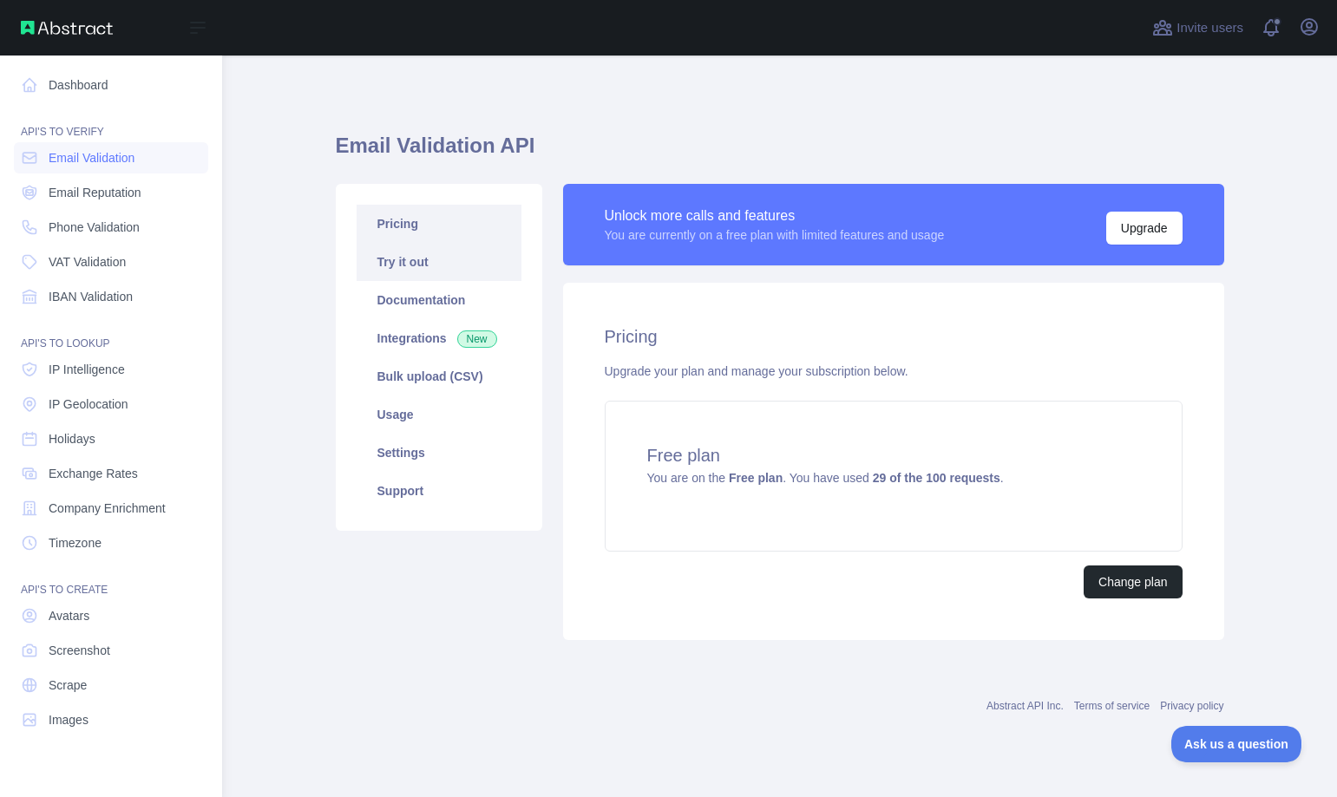
click at [430, 261] on link "Try it out" at bounding box center [439, 262] width 165 height 38
